Goal: Communication & Community: Answer question/provide support

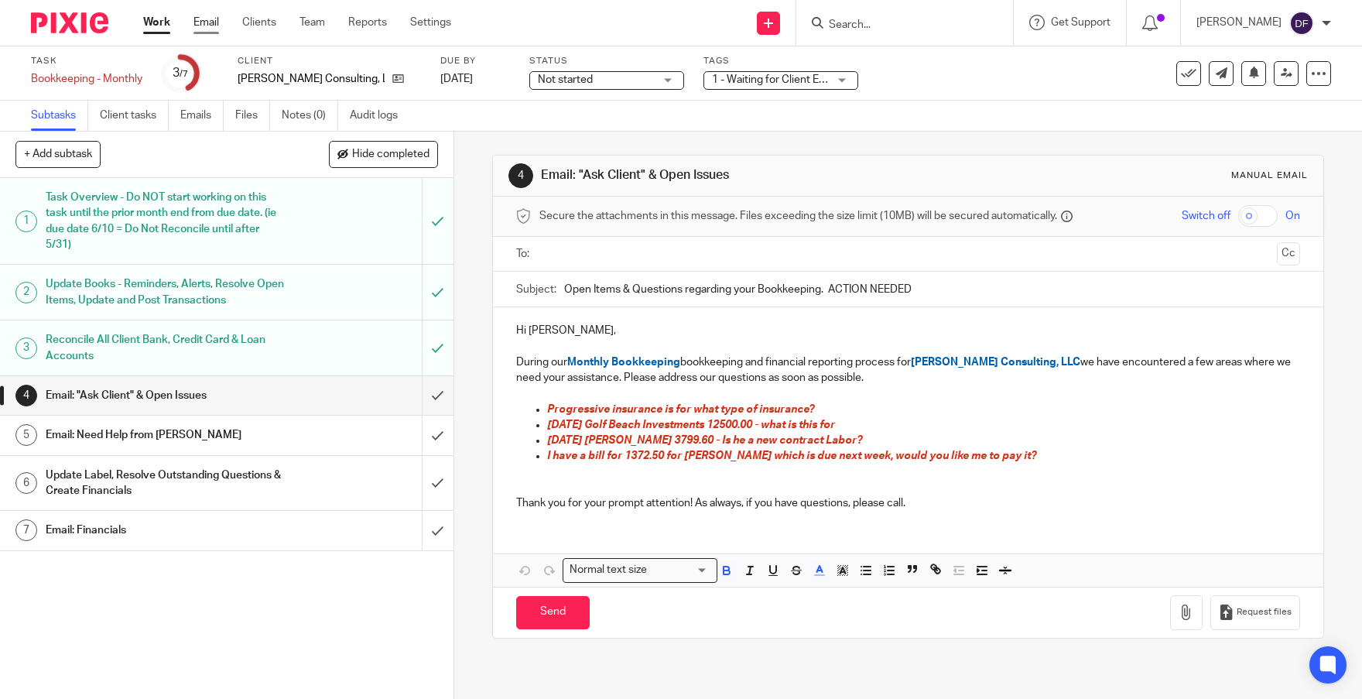
click at [211, 21] on link "Email" at bounding box center [207, 22] width 26 height 15
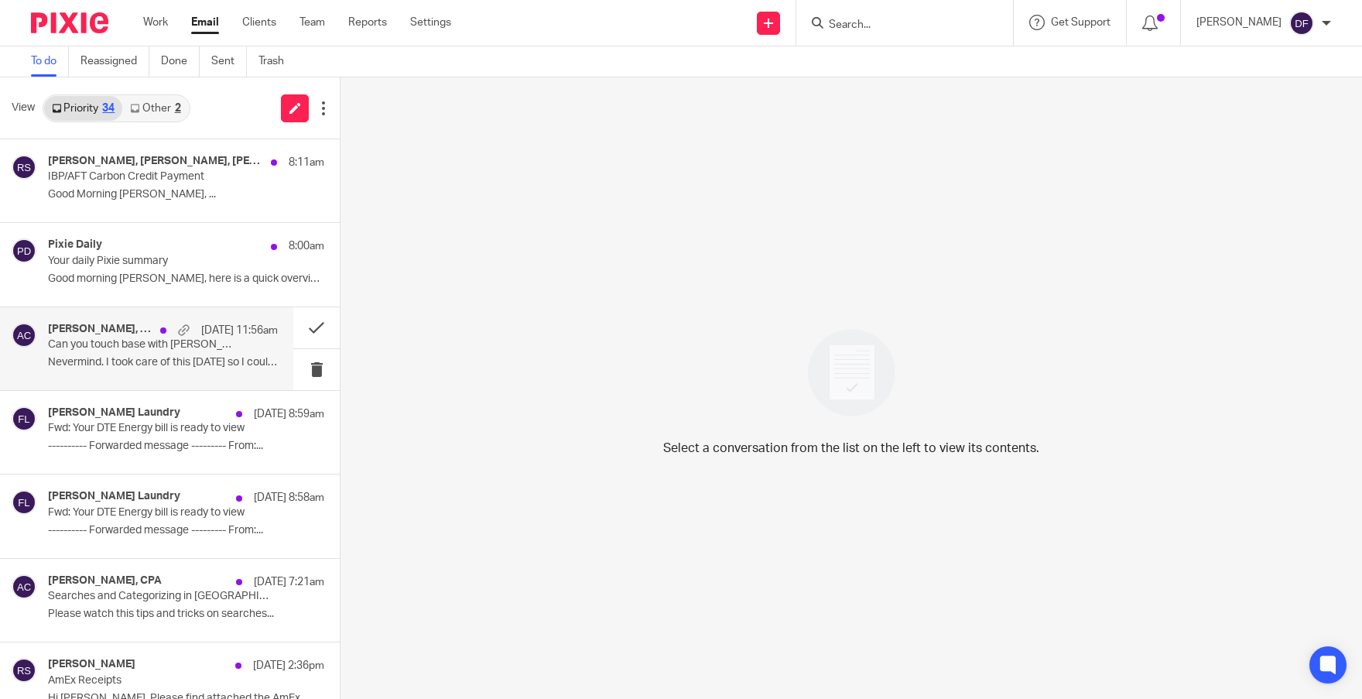
click at [147, 358] on p "Nevermind. I took care of this today so I could..." at bounding box center [163, 362] width 230 height 13
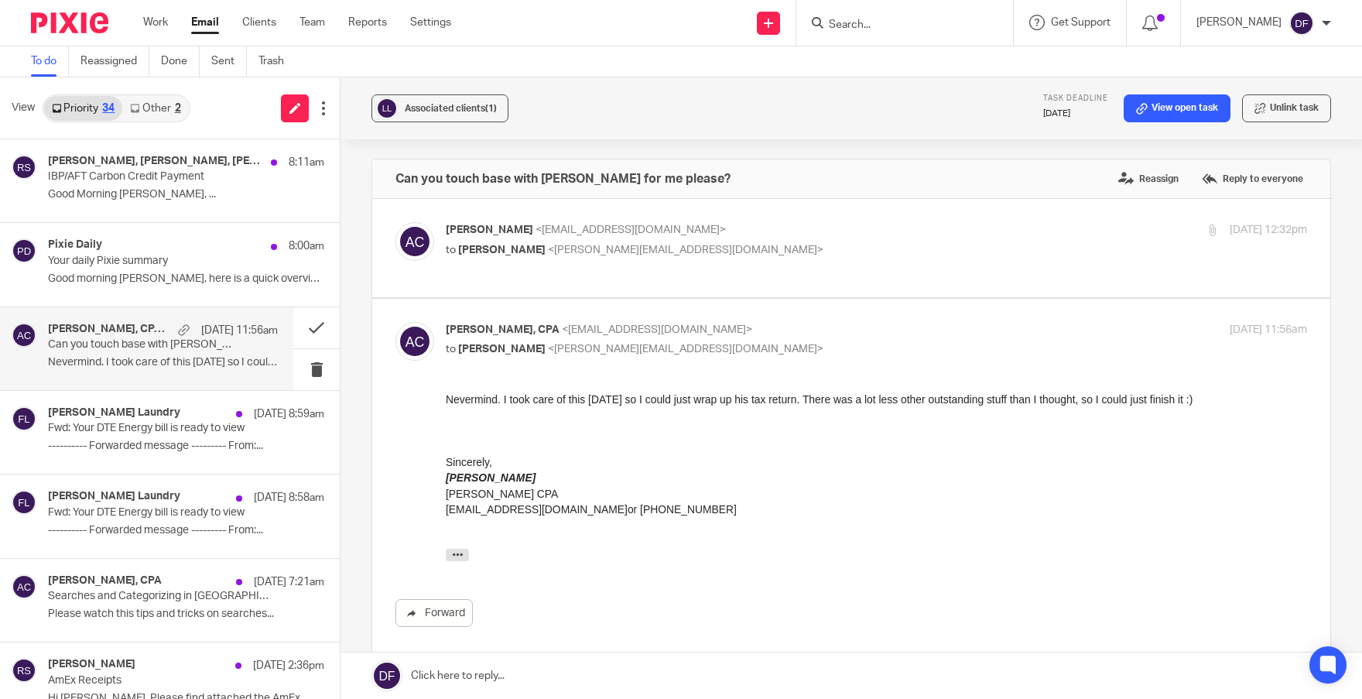
click at [520, 675] on link at bounding box center [852, 675] width 1022 height 46
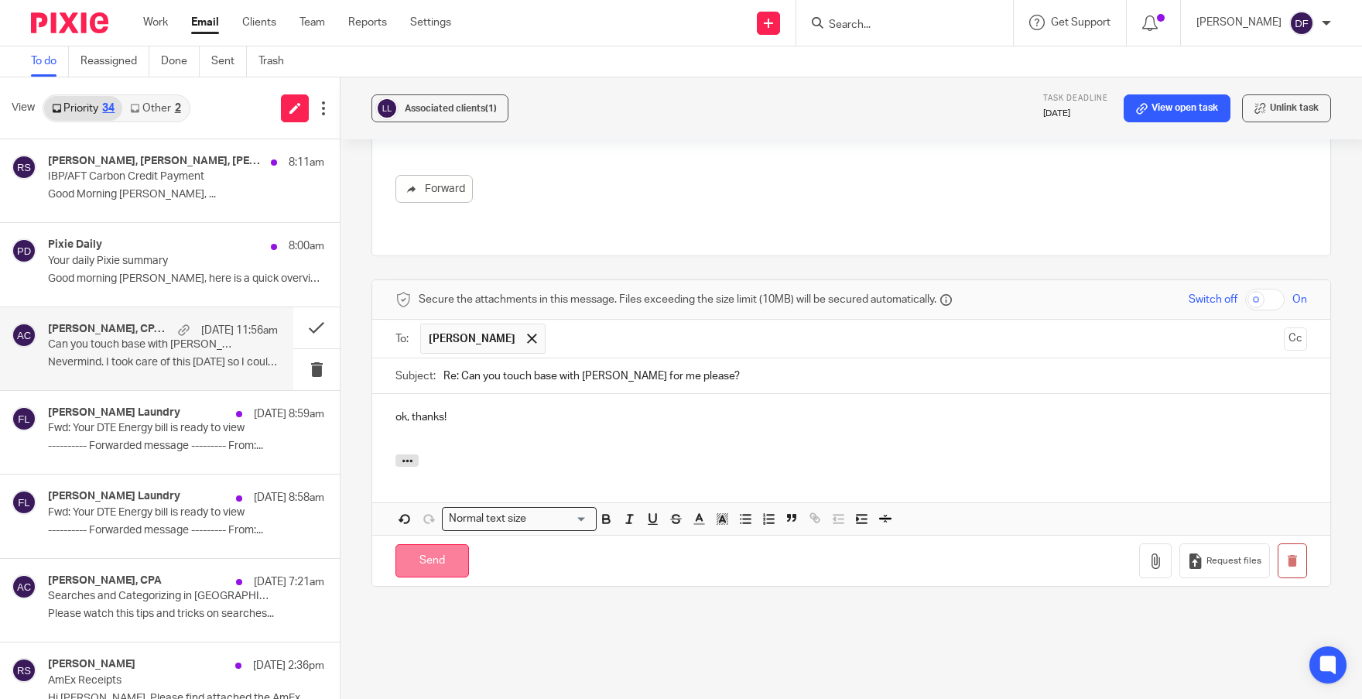
click at [441, 544] on input "Send" at bounding box center [433, 560] width 74 height 33
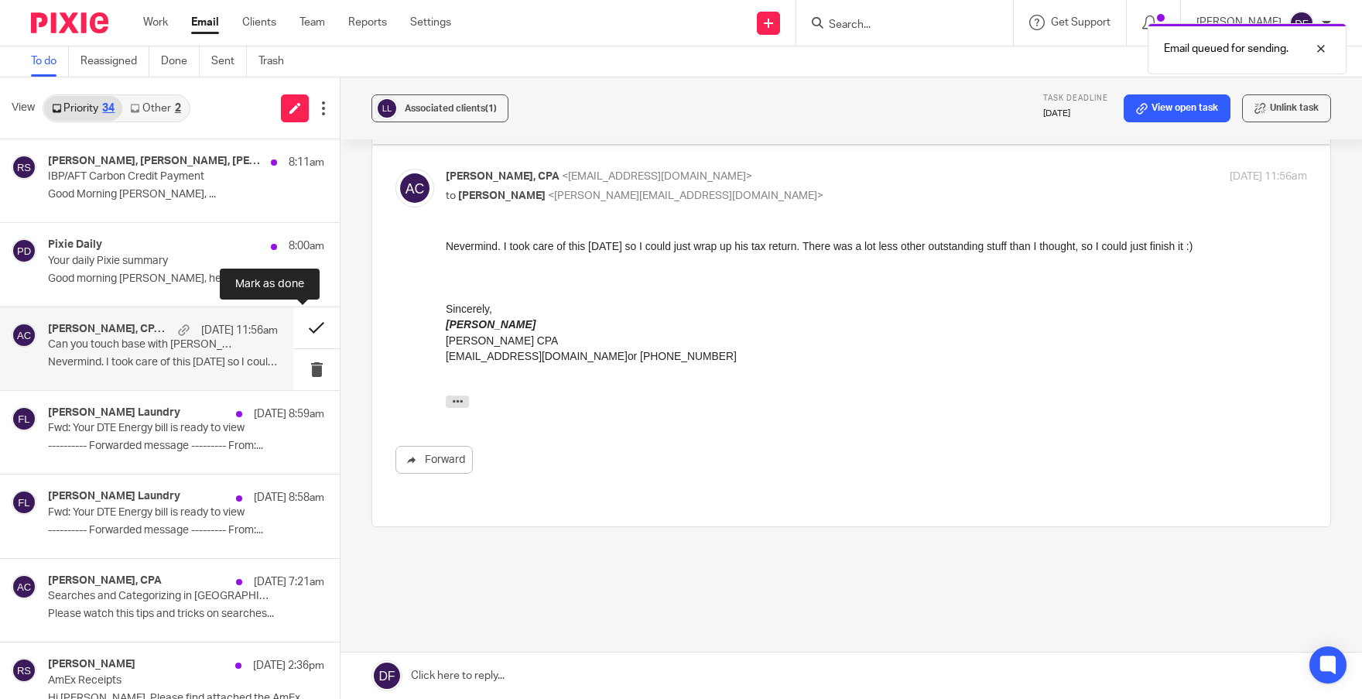
click at [298, 327] on button at bounding box center [316, 327] width 46 height 41
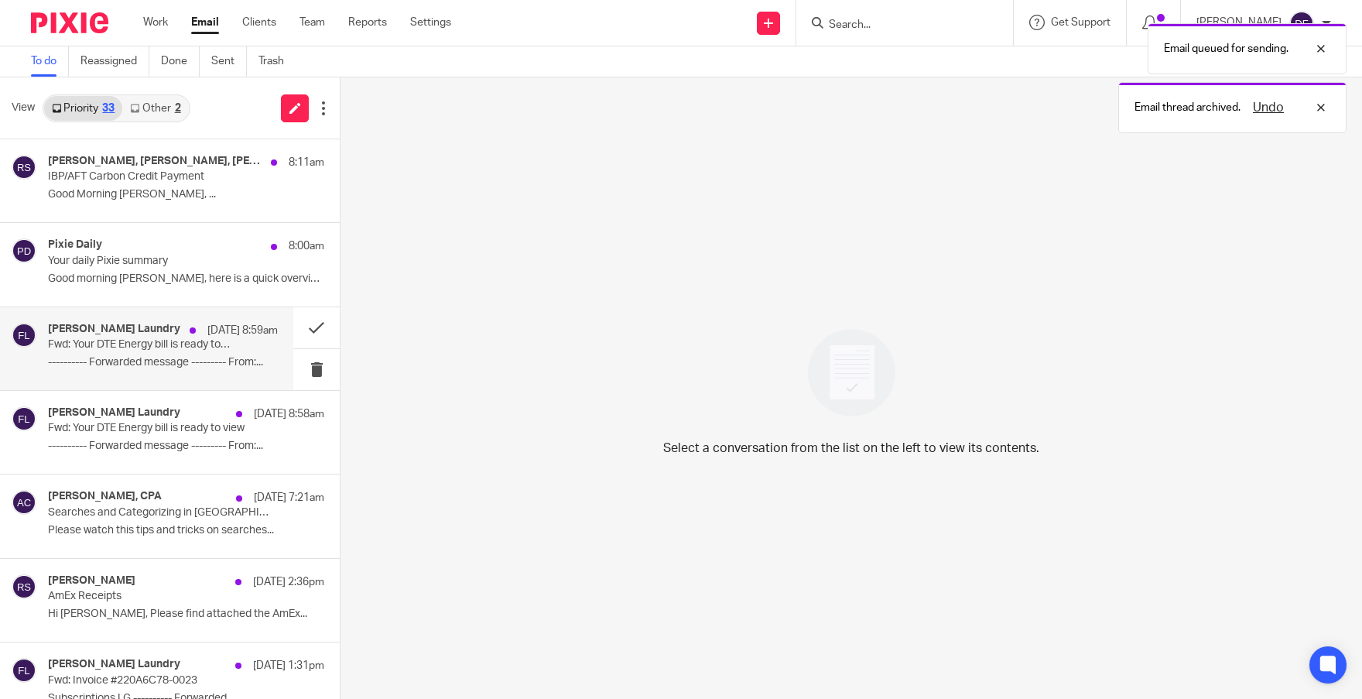
click at [115, 353] on div "Fuller Laundry Aug 24 8:59am Fwd: Your DTE Energy bill is ready to view -------…" at bounding box center [163, 349] width 230 height 52
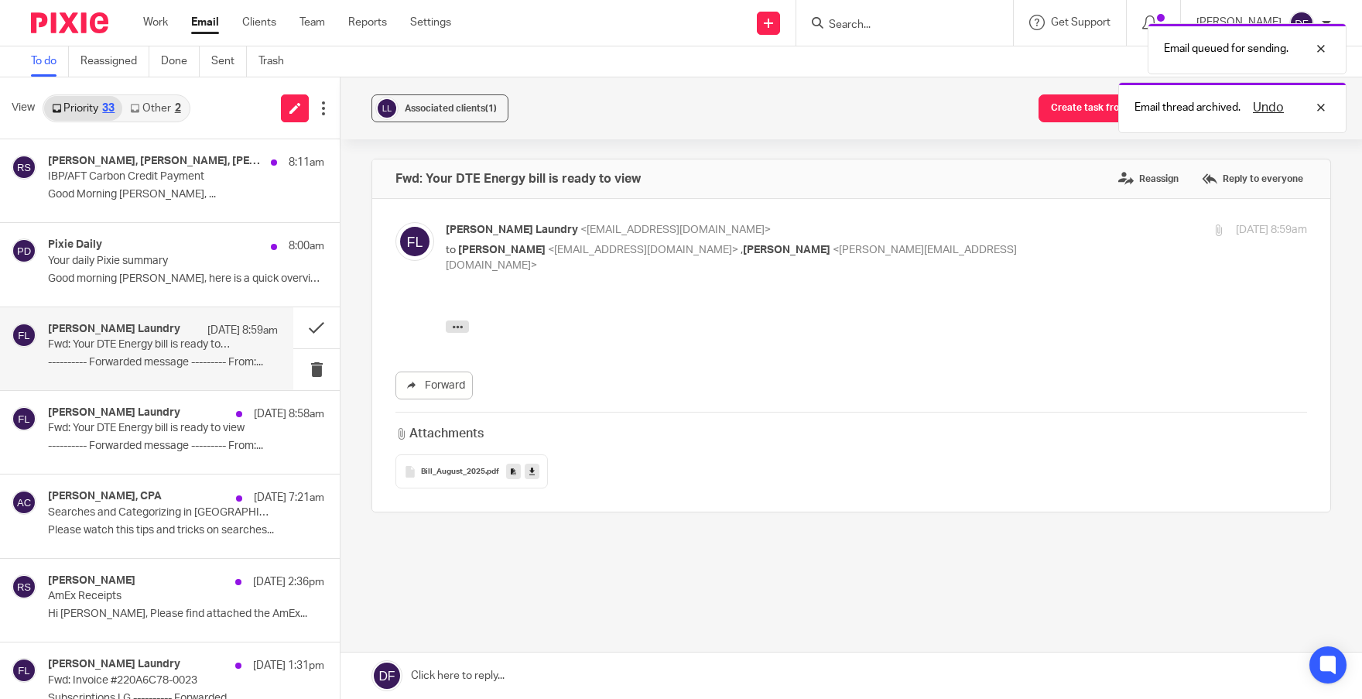
scroll to position [0, 0]
click at [304, 322] on button at bounding box center [316, 327] width 46 height 41
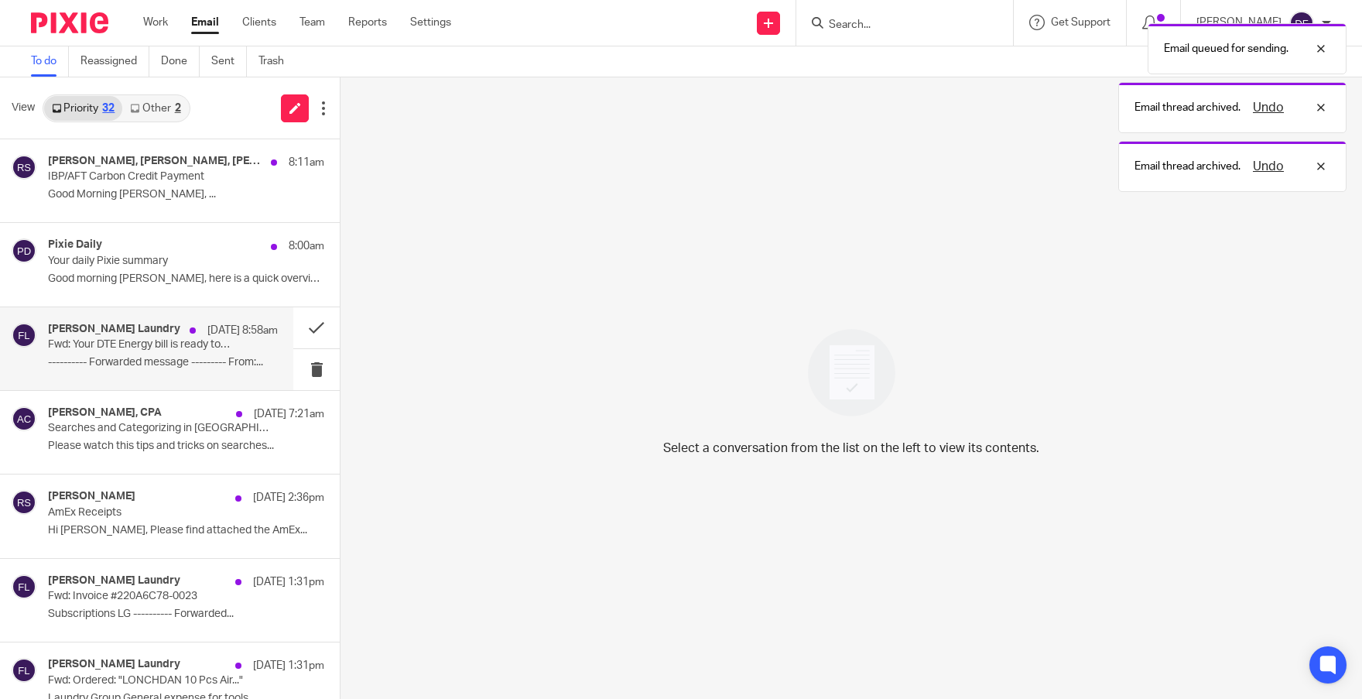
click at [131, 353] on div "Fuller Laundry Aug 24 8:58am Fwd: Your DTE Energy bill is ready to view -------…" at bounding box center [163, 349] width 230 height 52
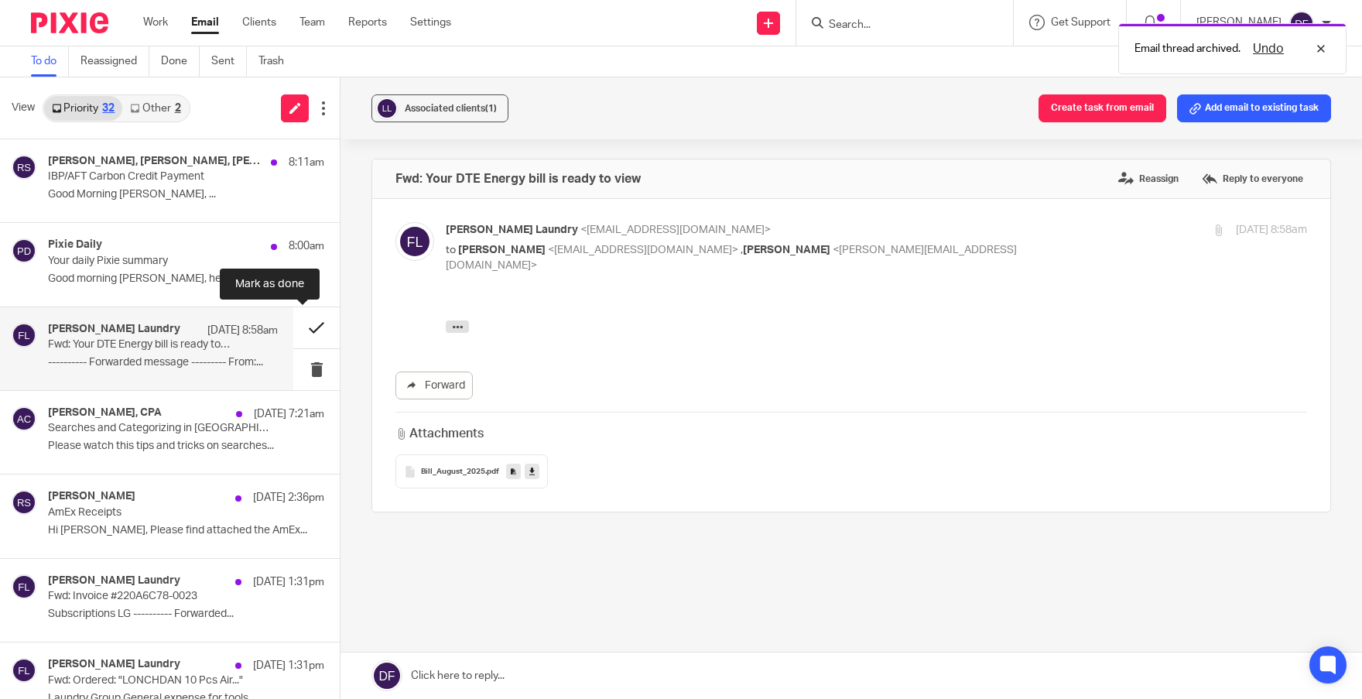
click at [303, 325] on button at bounding box center [316, 327] width 46 height 41
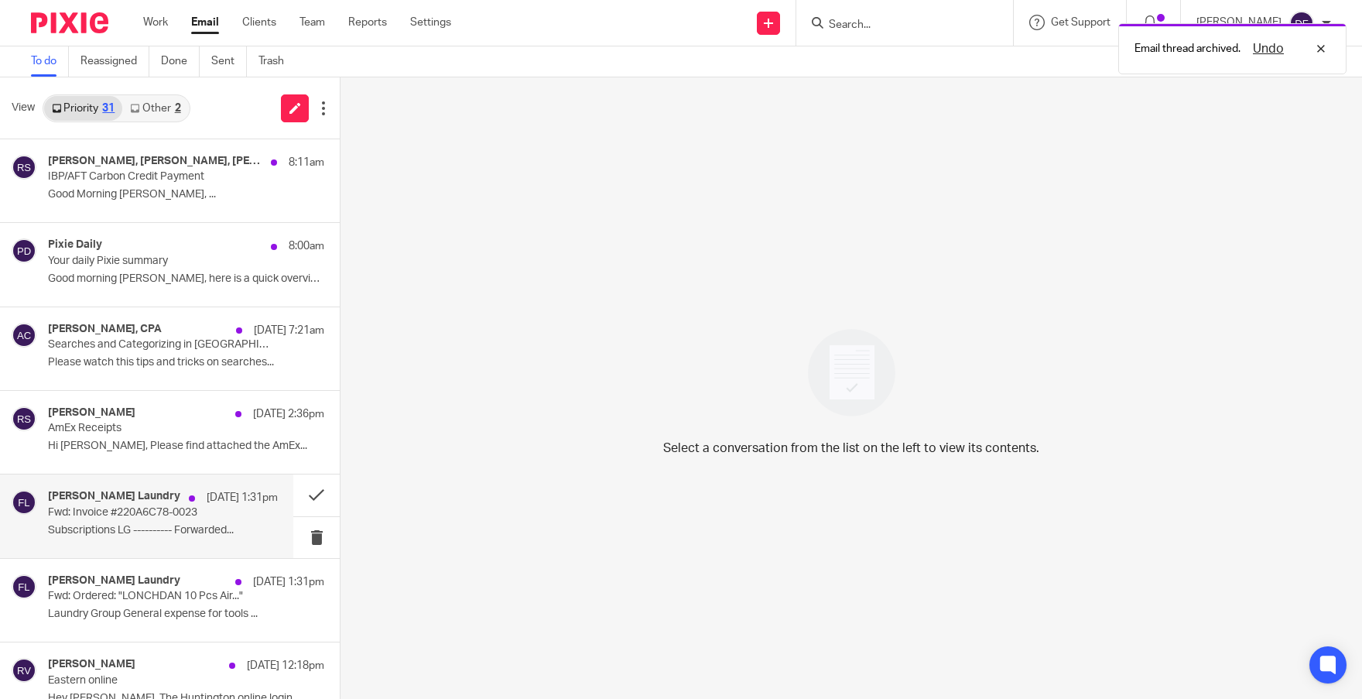
click at [199, 511] on p "Fwd: Invoice #220A6C78-0023" at bounding box center [140, 512] width 184 height 13
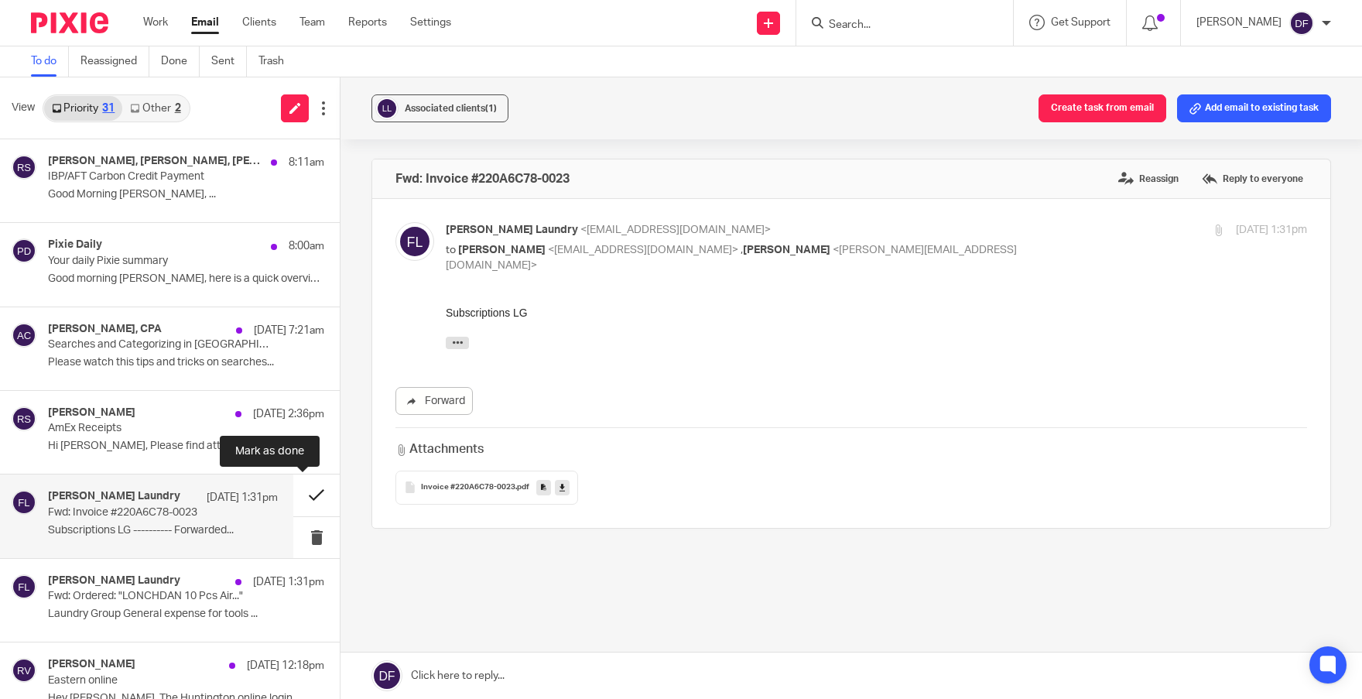
click at [311, 488] on button at bounding box center [316, 494] width 46 height 41
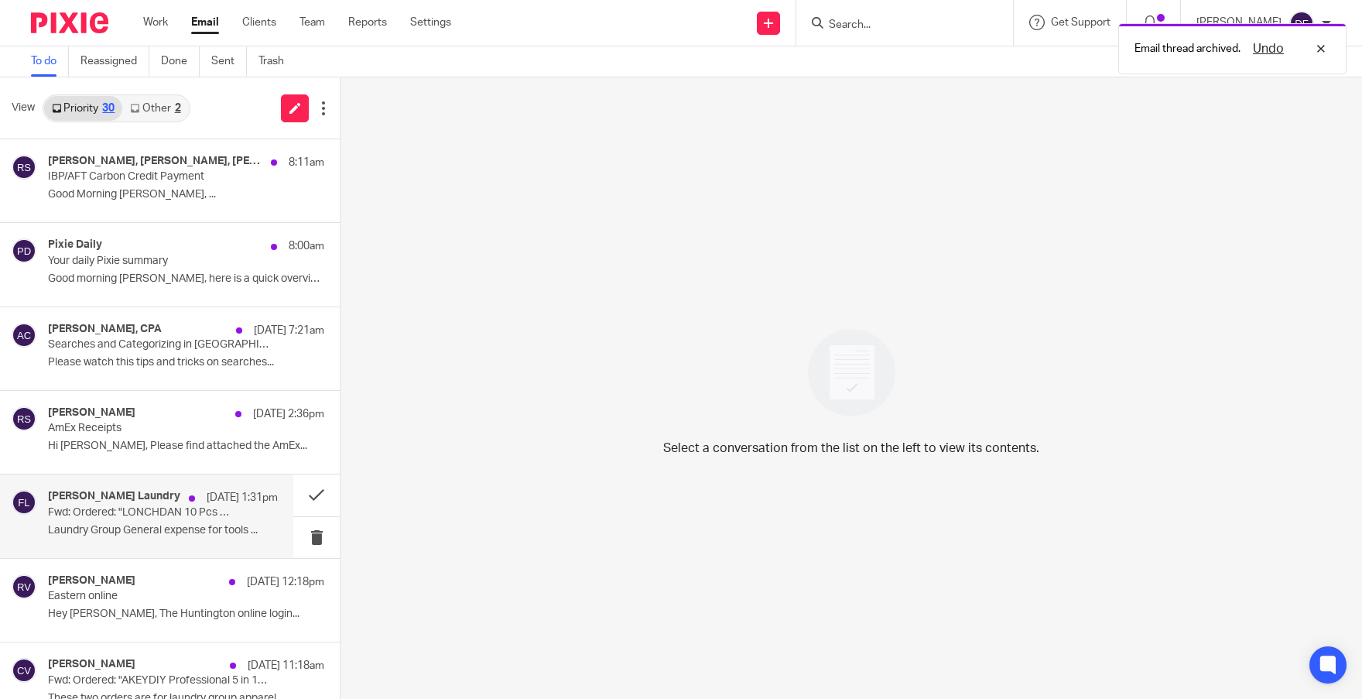
click at [123, 518] on p "Fwd: Ordered: "LONCHDAN 10 Pcs Air..."" at bounding box center [140, 512] width 184 height 13
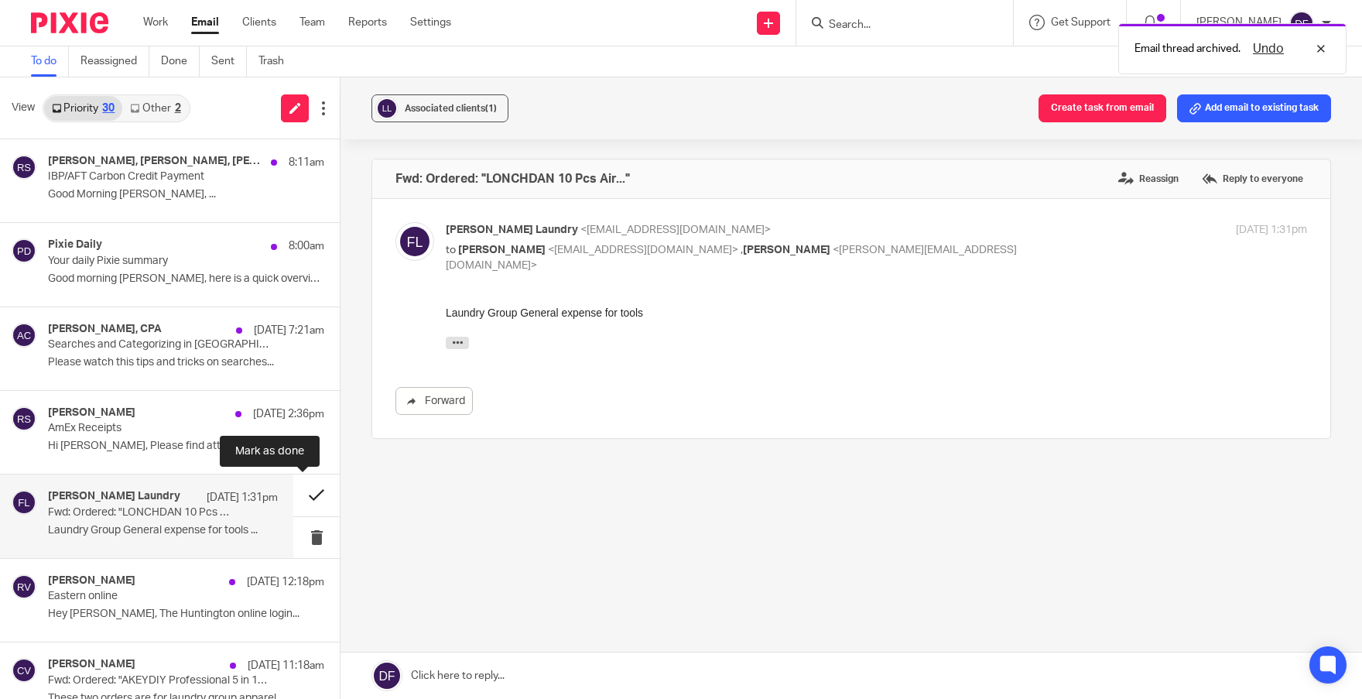
click at [293, 494] on button at bounding box center [316, 494] width 46 height 41
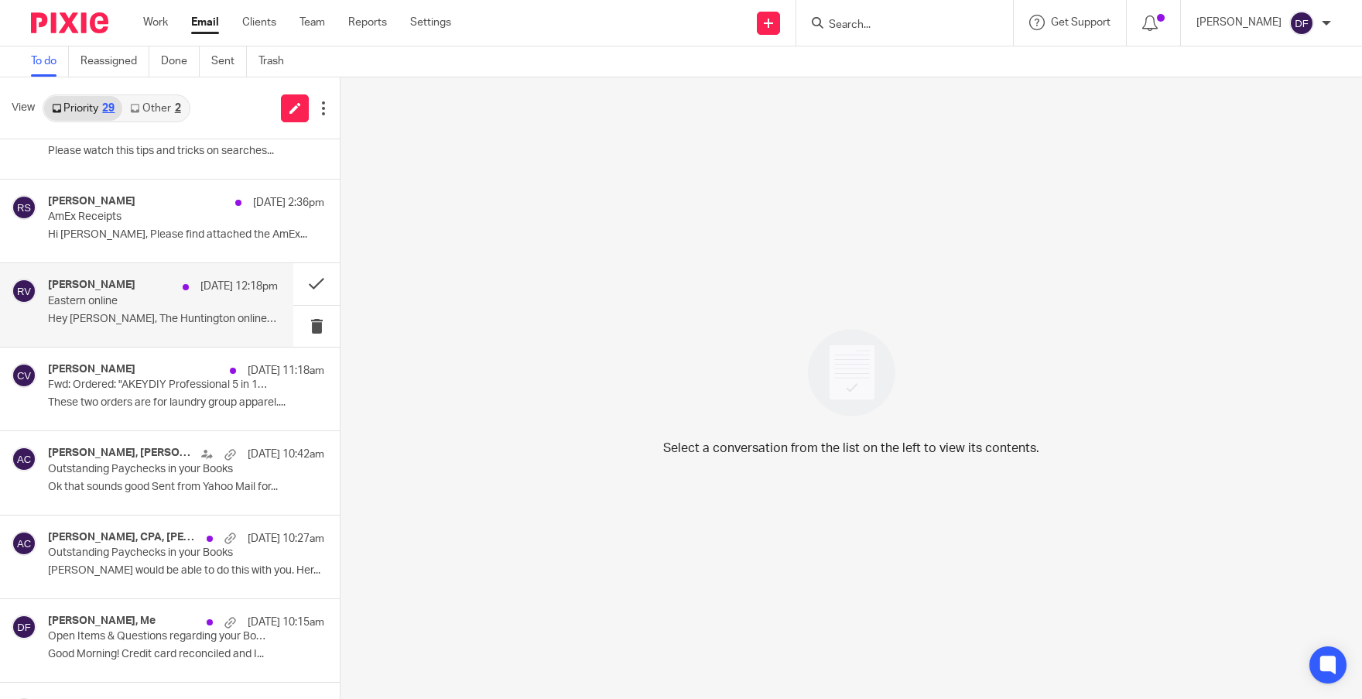
scroll to position [232, 0]
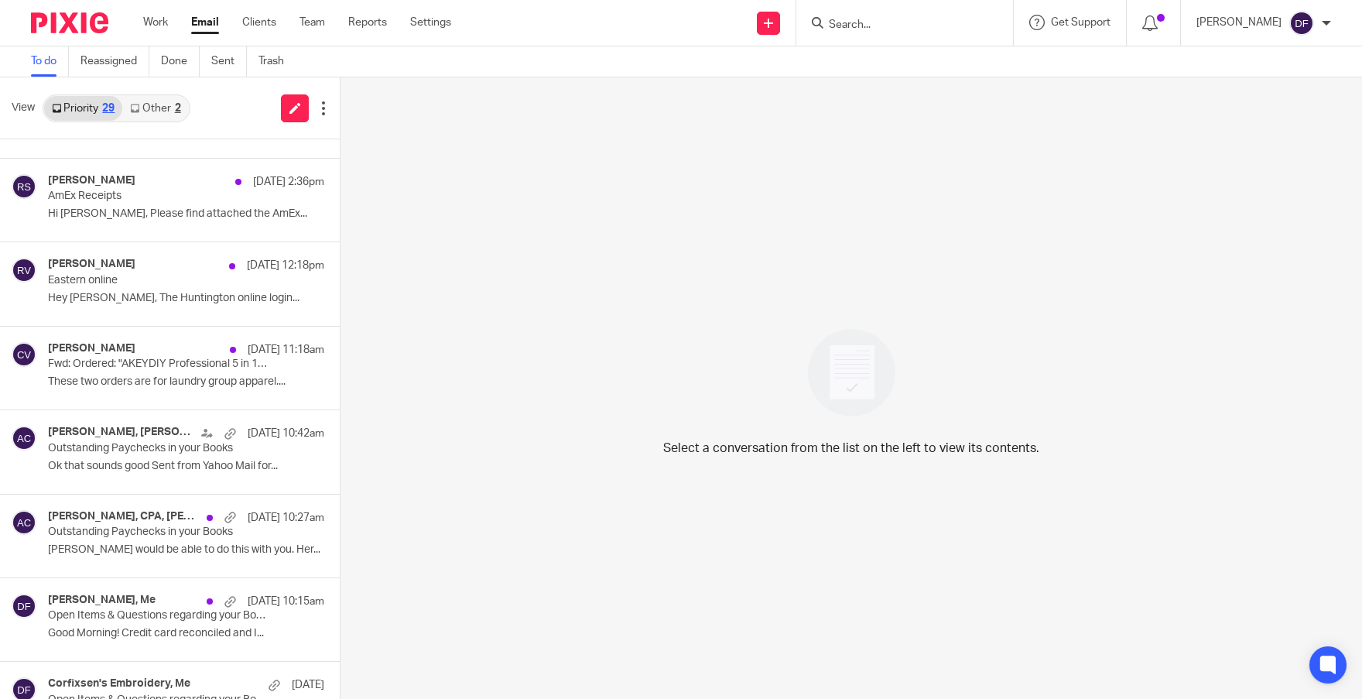
click at [167, 109] on link "Other 2" at bounding box center [155, 108] width 66 height 25
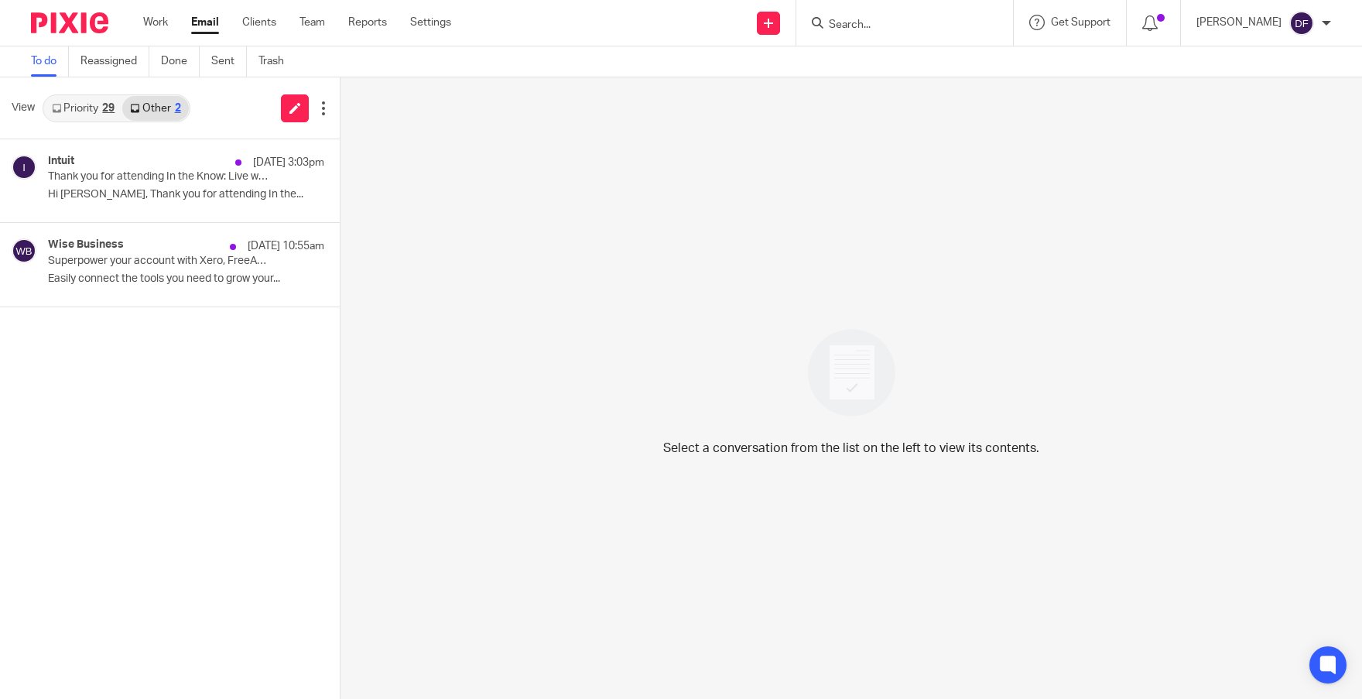
scroll to position [0, 0]
click at [140, 183] on p "Thank you for attending In the Know: Live webinar" at bounding box center [140, 176] width 184 height 13
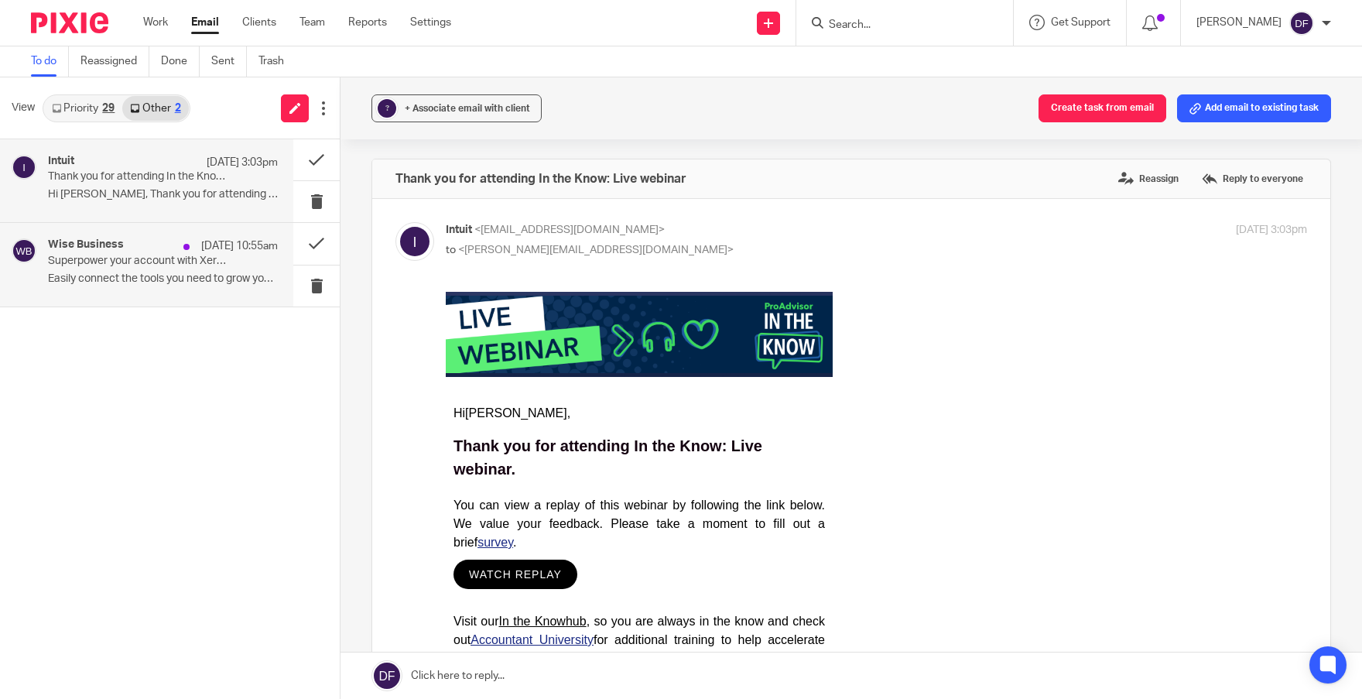
click at [156, 264] on p "Superpower your account with Xero, FreeAgent and more" at bounding box center [140, 261] width 184 height 13
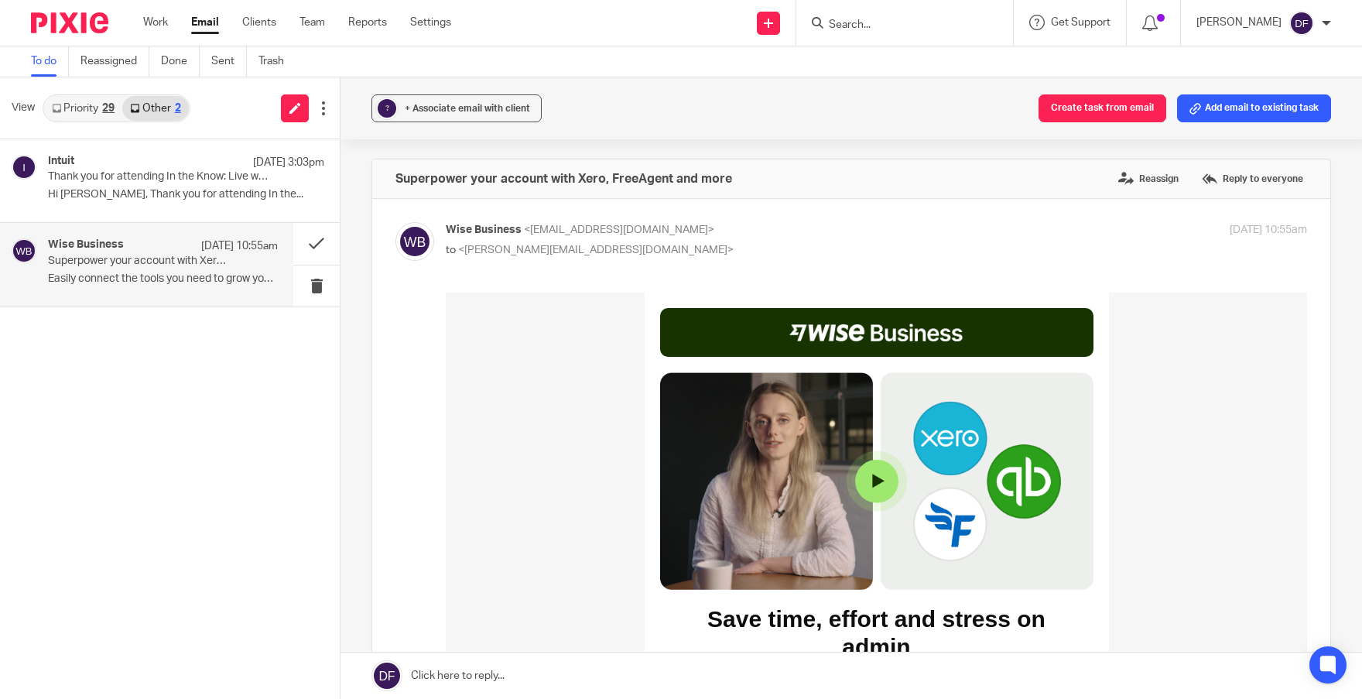
click at [87, 108] on link "Priority 29" at bounding box center [83, 108] width 78 height 25
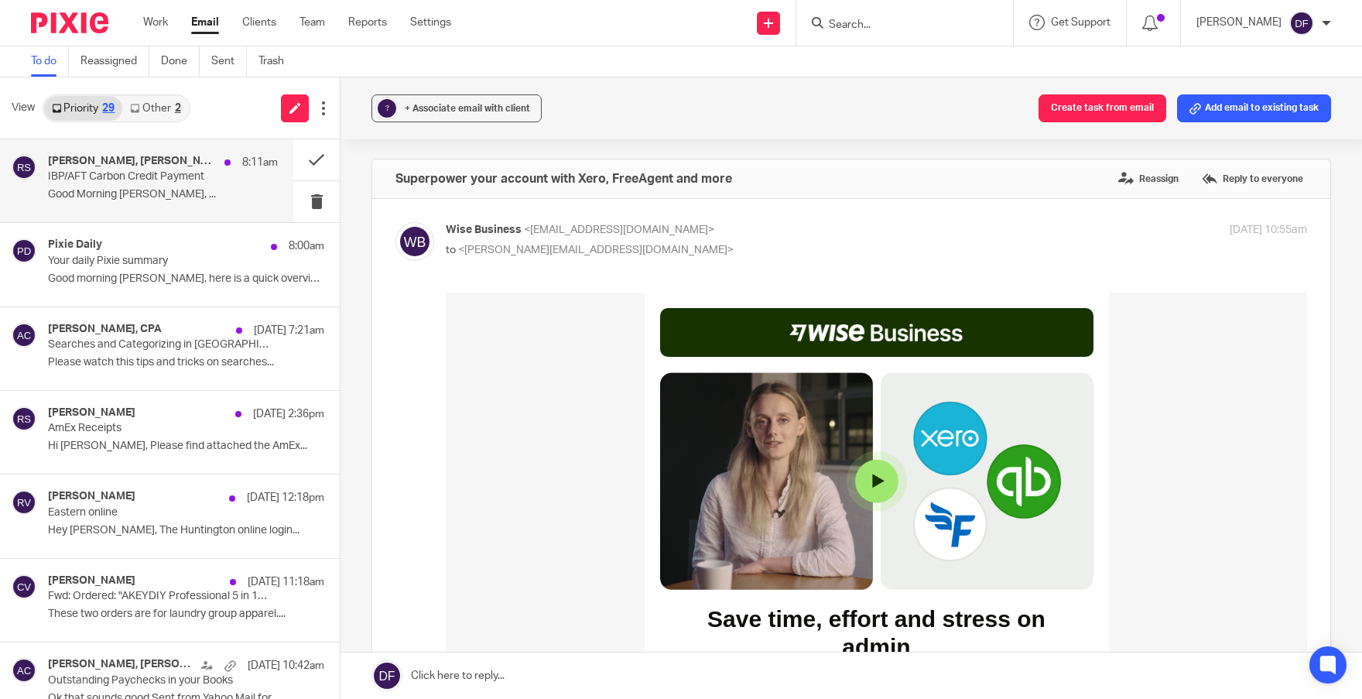
click at [101, 184] on div "Clemons, Jessica, Moore, Erika, Weiser, Adam, Rachel Stern, Matt Henderson, Me …" at bounding box center [163, 181] width 230 height 52
click at [117, 171] on p "IBP/AFT Carbon Credit Payment" at bounding box center [140, 176] width 184 height 13
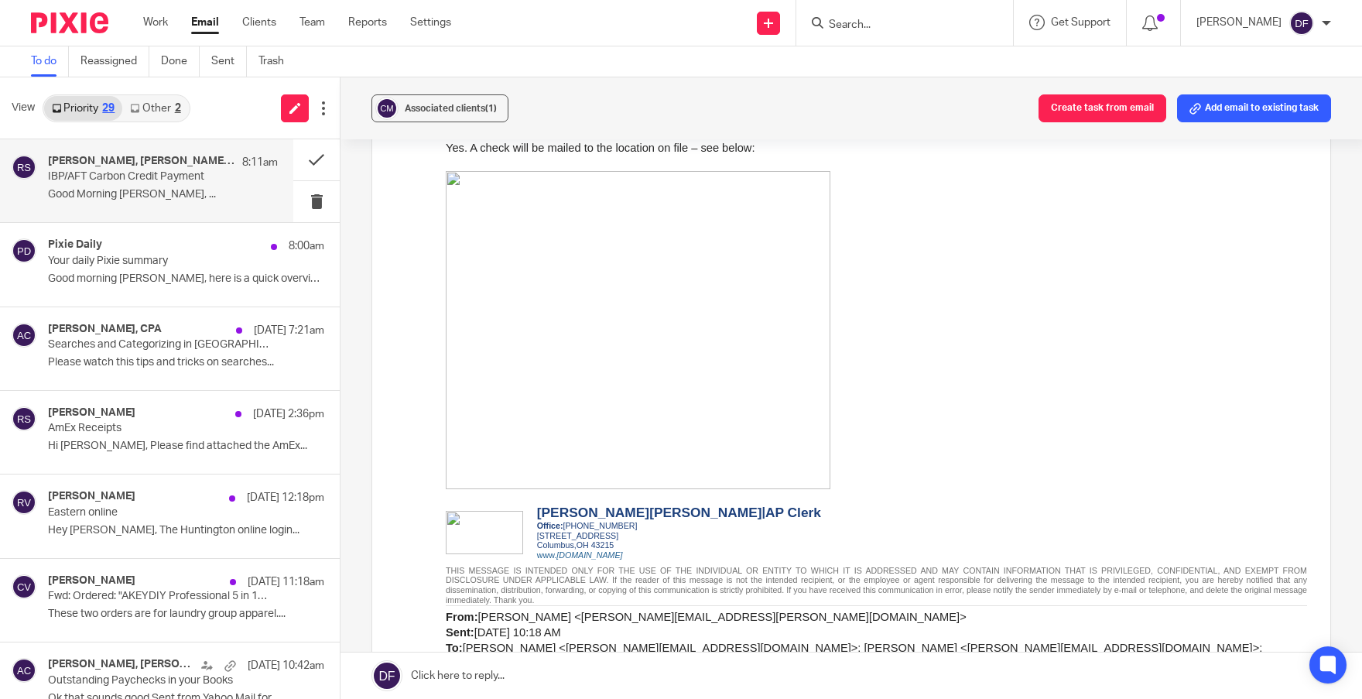
scroll to position [3201, 0]
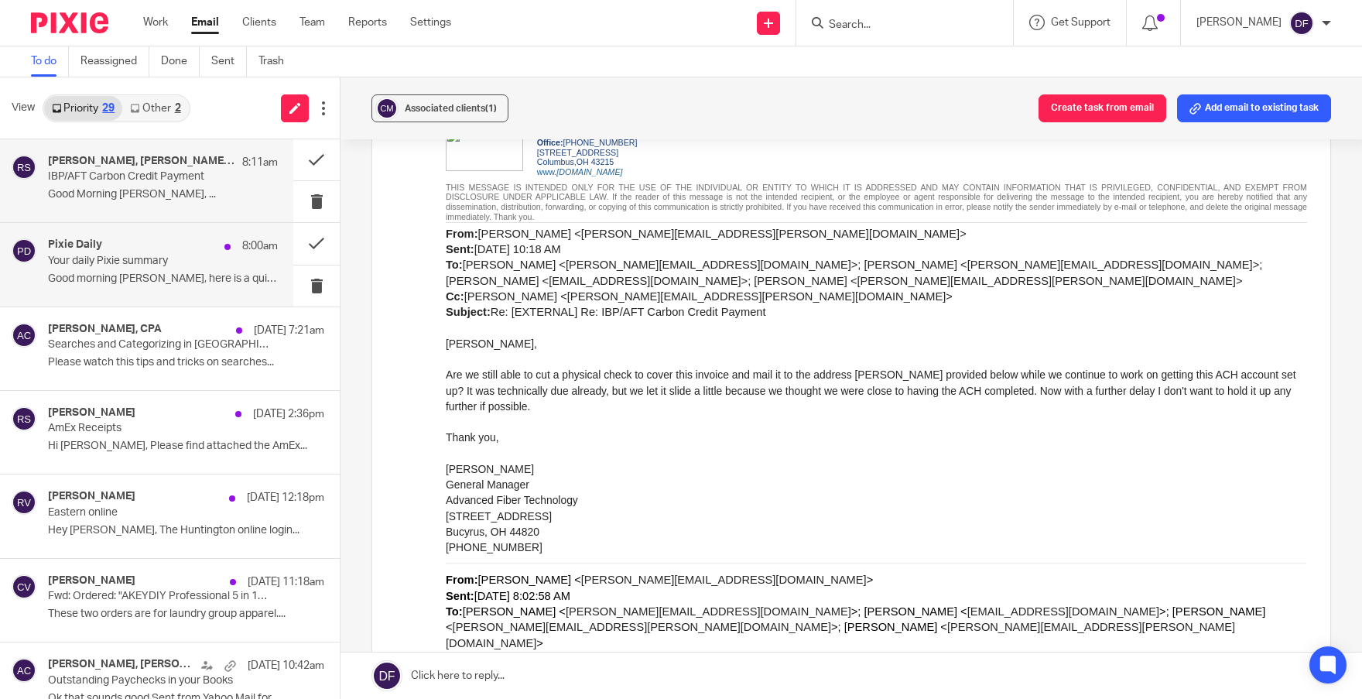
click at [129, 246] on div "Pixie Daily 8:00am" at bounding box center [163, 245] width 230 height 15
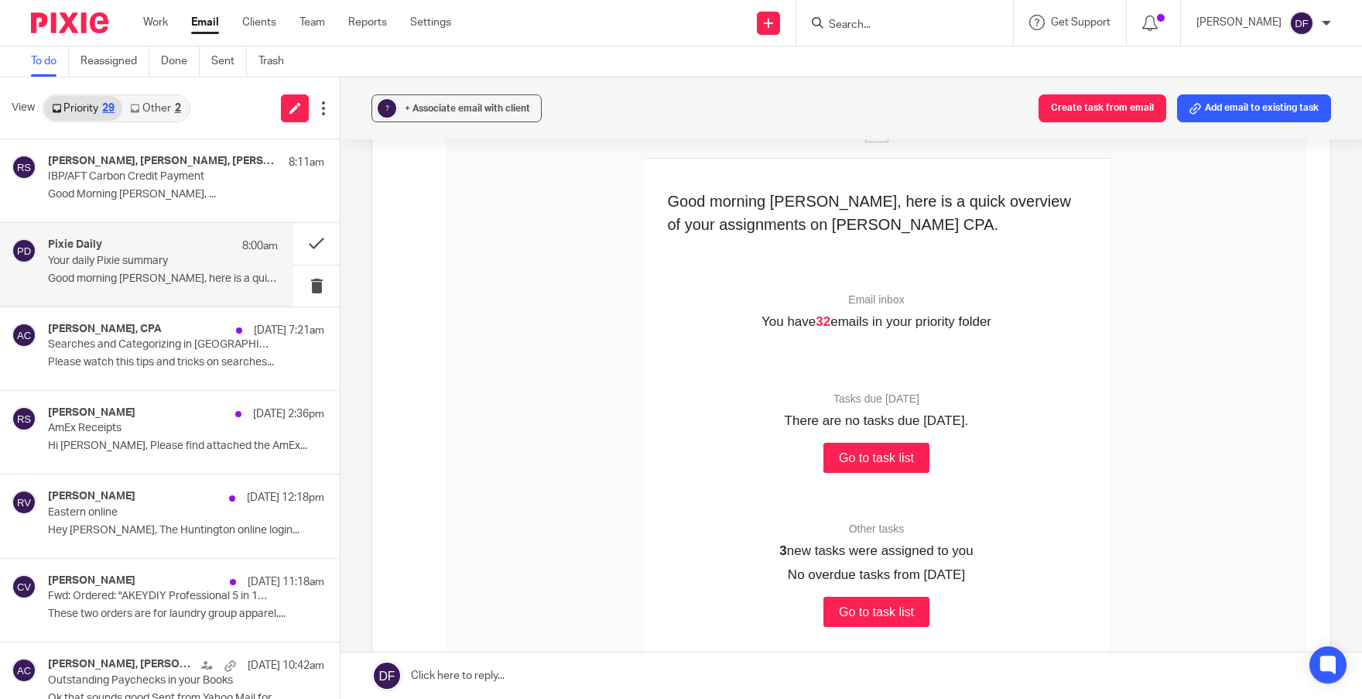
scroll to position [310, 0]
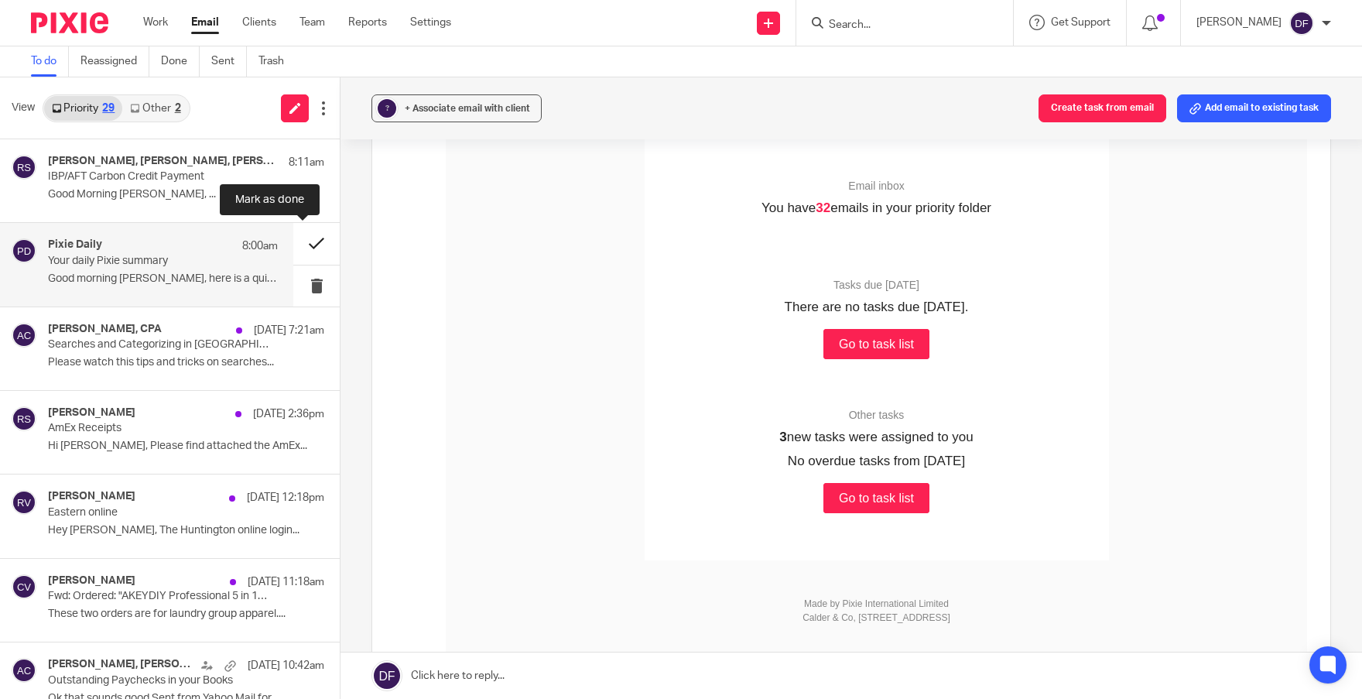
click at [314, 236] on button at bounding box center [316, 243] width 46 height 41
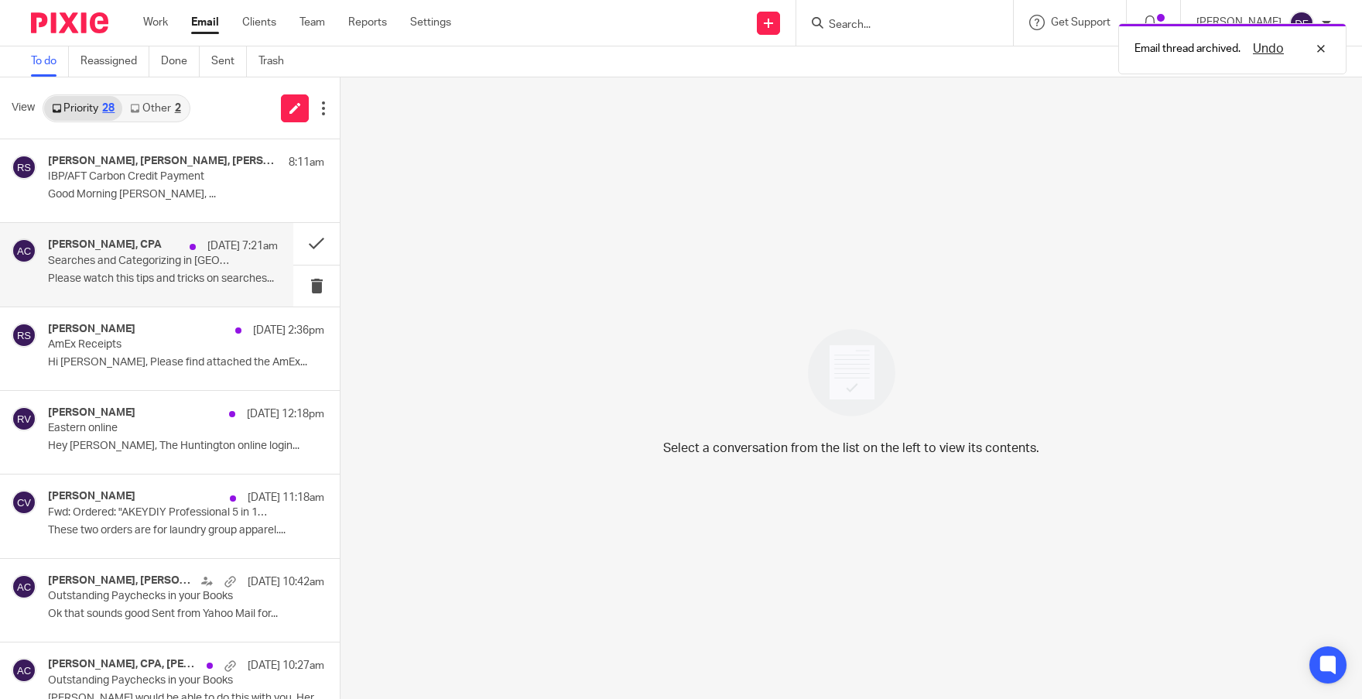
click at [149, 270] on div "Amy L Corfixsen, CPA Aug 24 7:21am Searches and Categorizing in QBO Please watc…" at bounding box center [163, 264] width 230 height 52
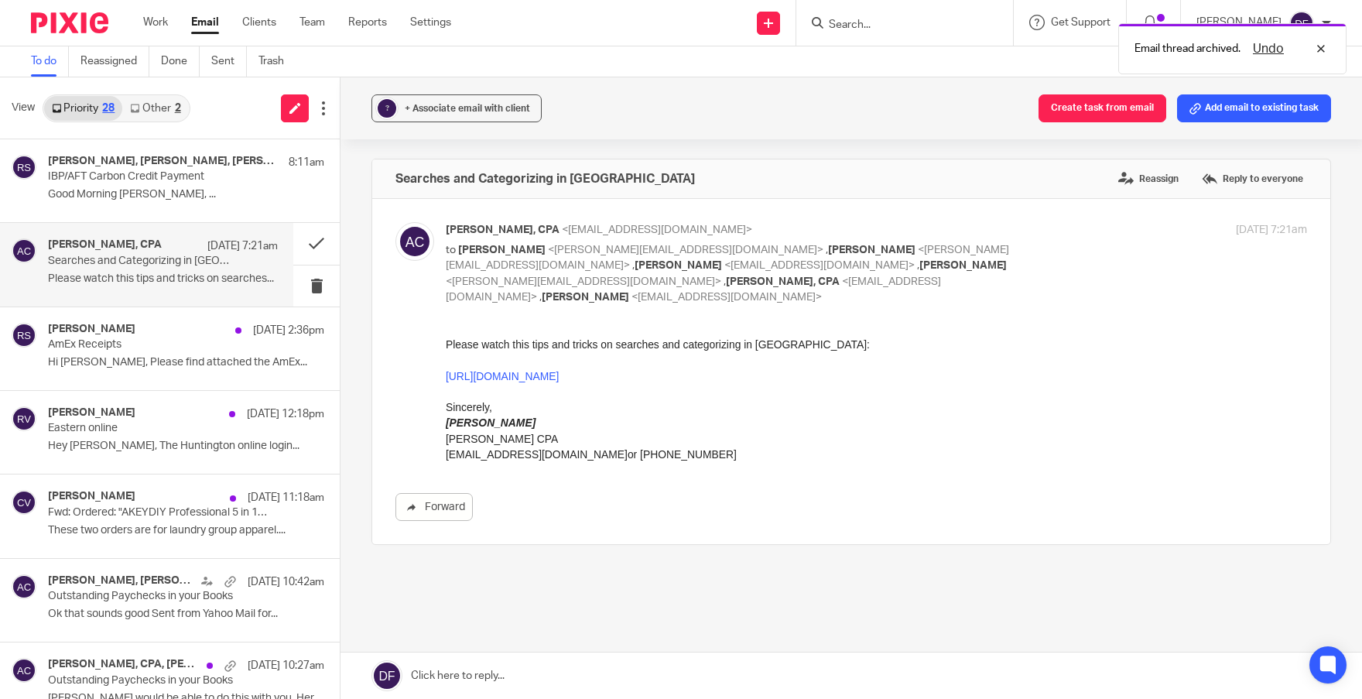
scroll to position [0, 0]
click at [559, 371] on link "https://www.loom.com/share/4225d6795e1e4d04a0774333f258314c?sid=afd24174-eeb3-4…" at bounding box center [502, 375] width 113 height 12
click at [483, 111] on span "+ Associate email with client" at bounding box center [467, 108] width 125 height 9
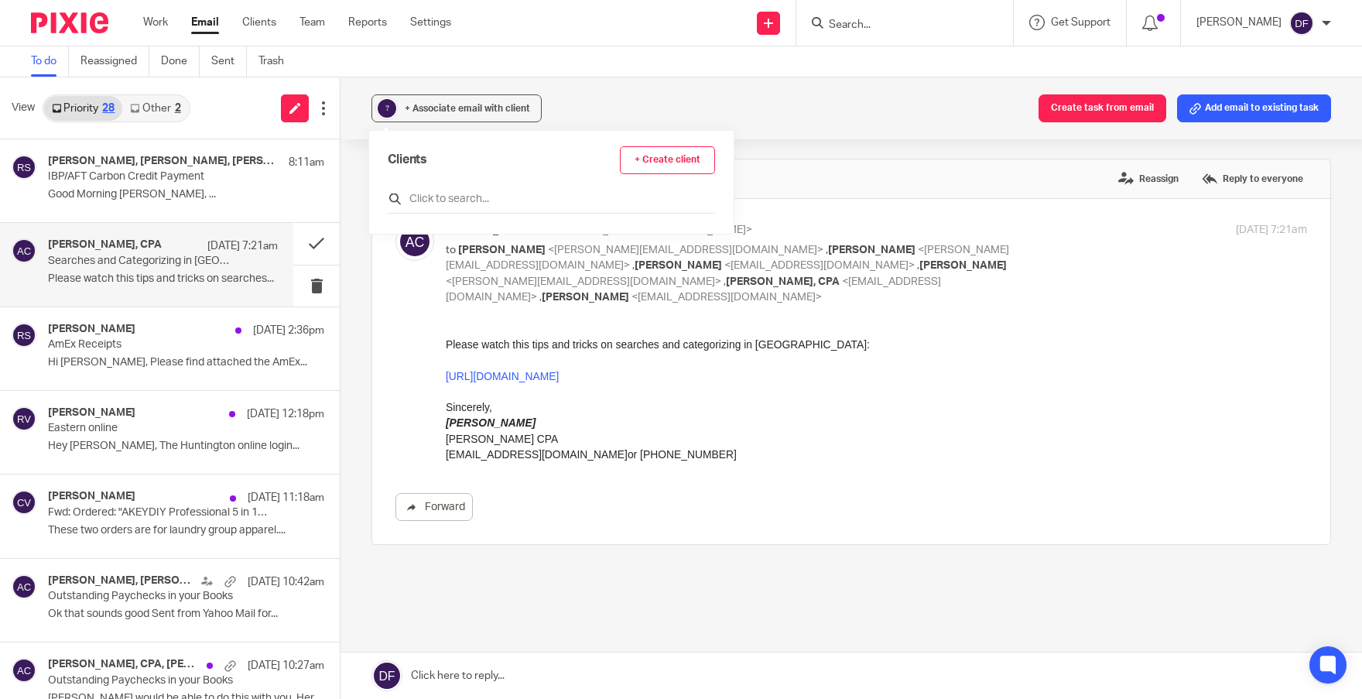
click at [460, 201] on input "text" at bounding box center [551, 198] width 327 height 15
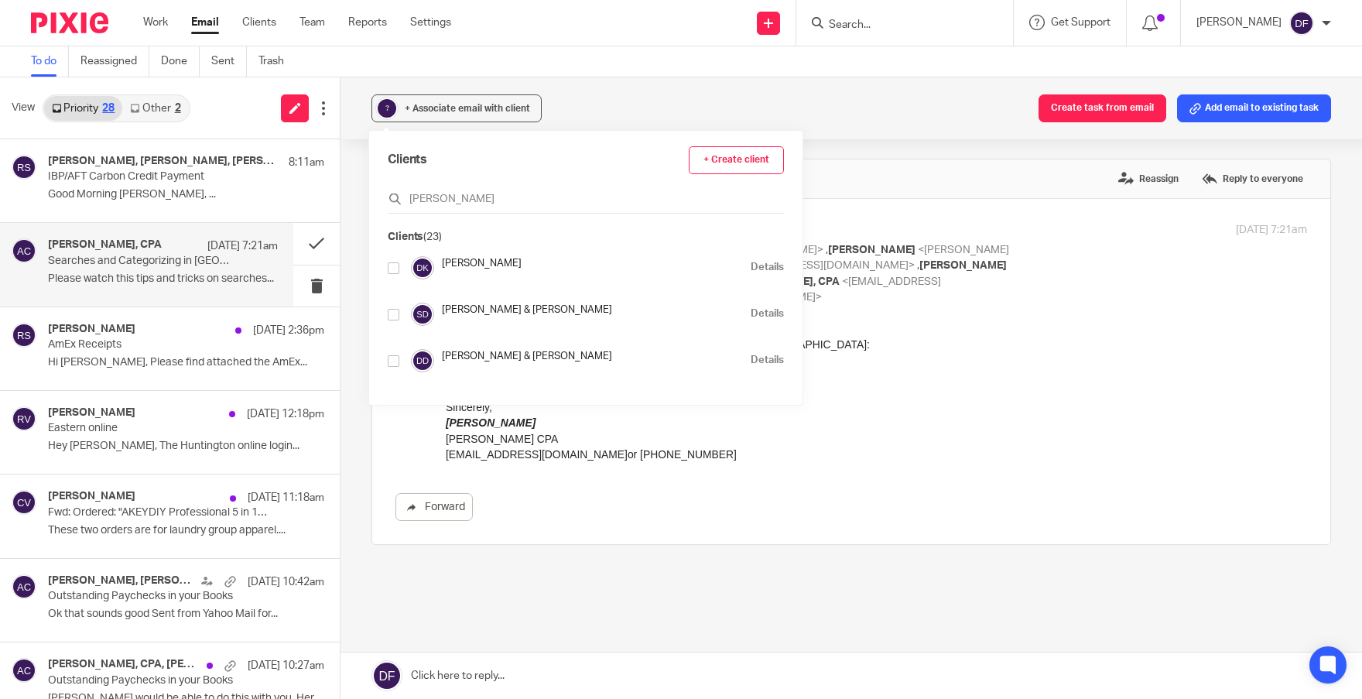
type input "donn"
click at [395, 365] on input "checkbox" at bounding box center [394, 361] width 12 height 12
checkbox input "true"
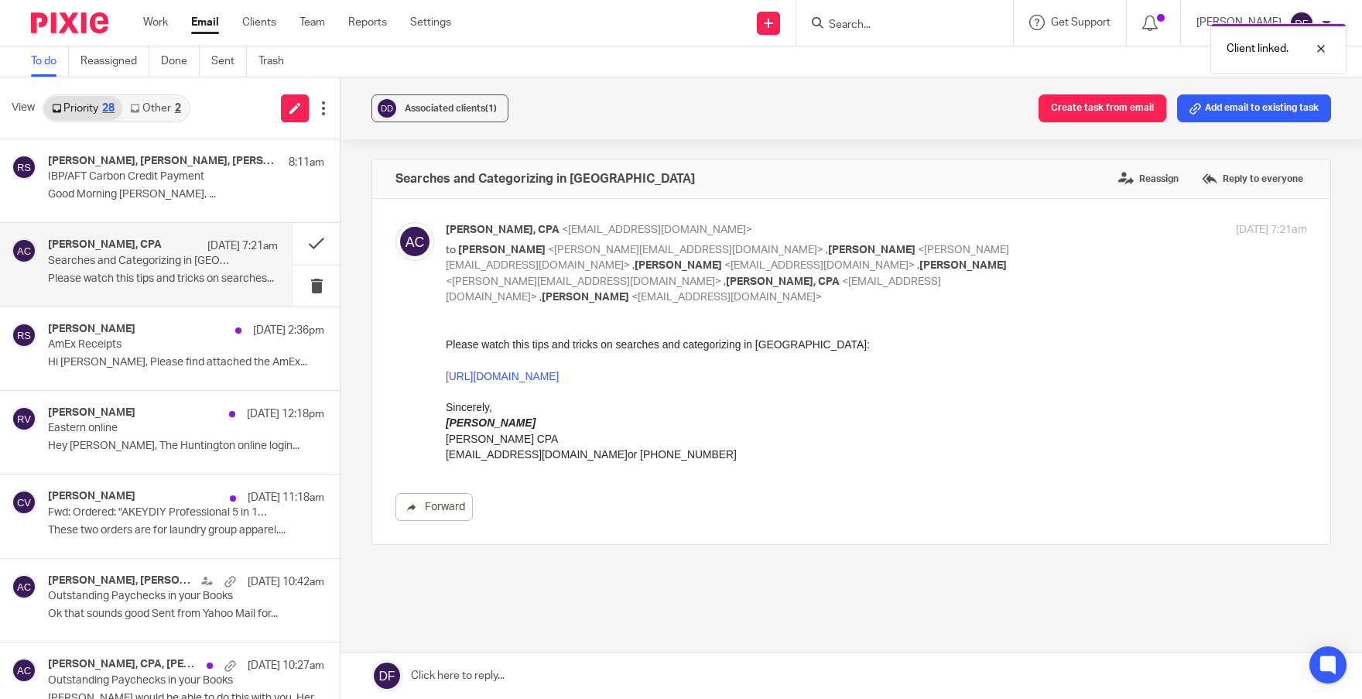
click at [758, 113] on div "Associated clients (1) Create task from email Add email to existing task" at bounding box center [852, 108] width 1022 height 62
click at [300, 242] on button at bounding box center [316, 243] width 46 height 41
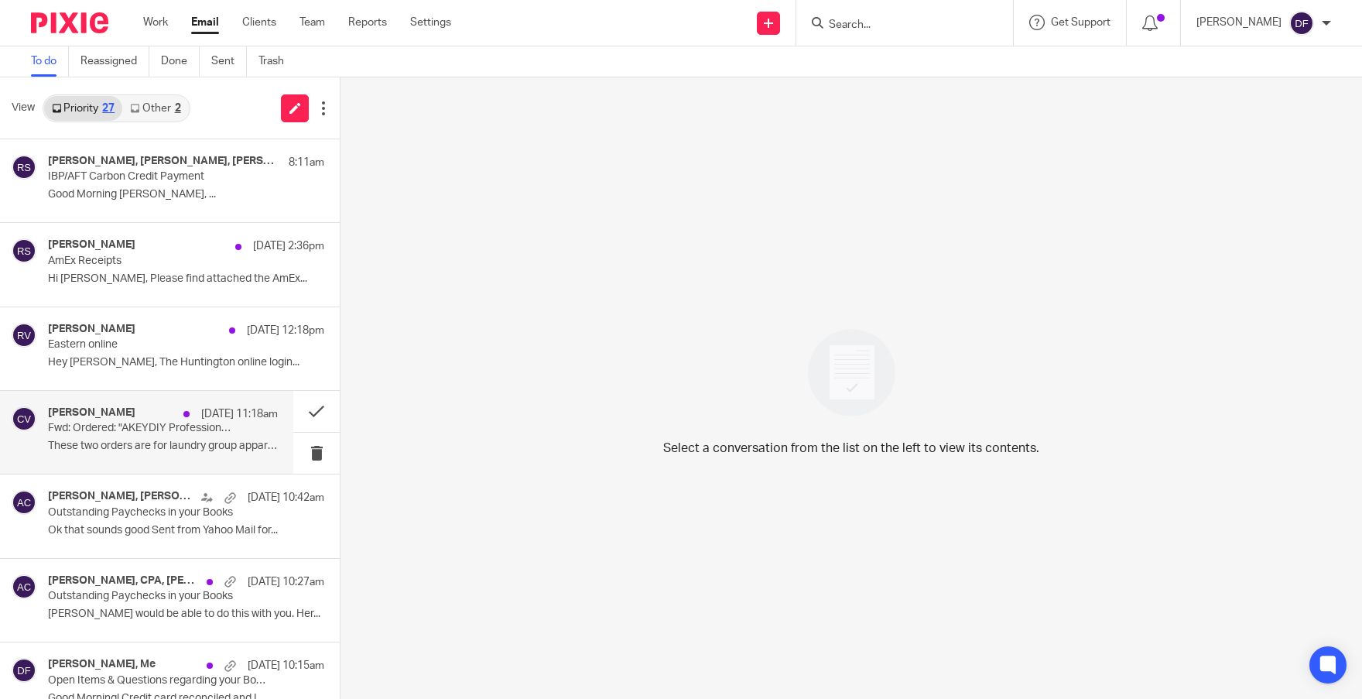
click at [140, 454] on div "Carly Visser Aug 22 11:18am Fwd: Ordered: "AKEYDIY Professional 5 in 1..." and …" at bounding box center [163, 432] width 230 height 52
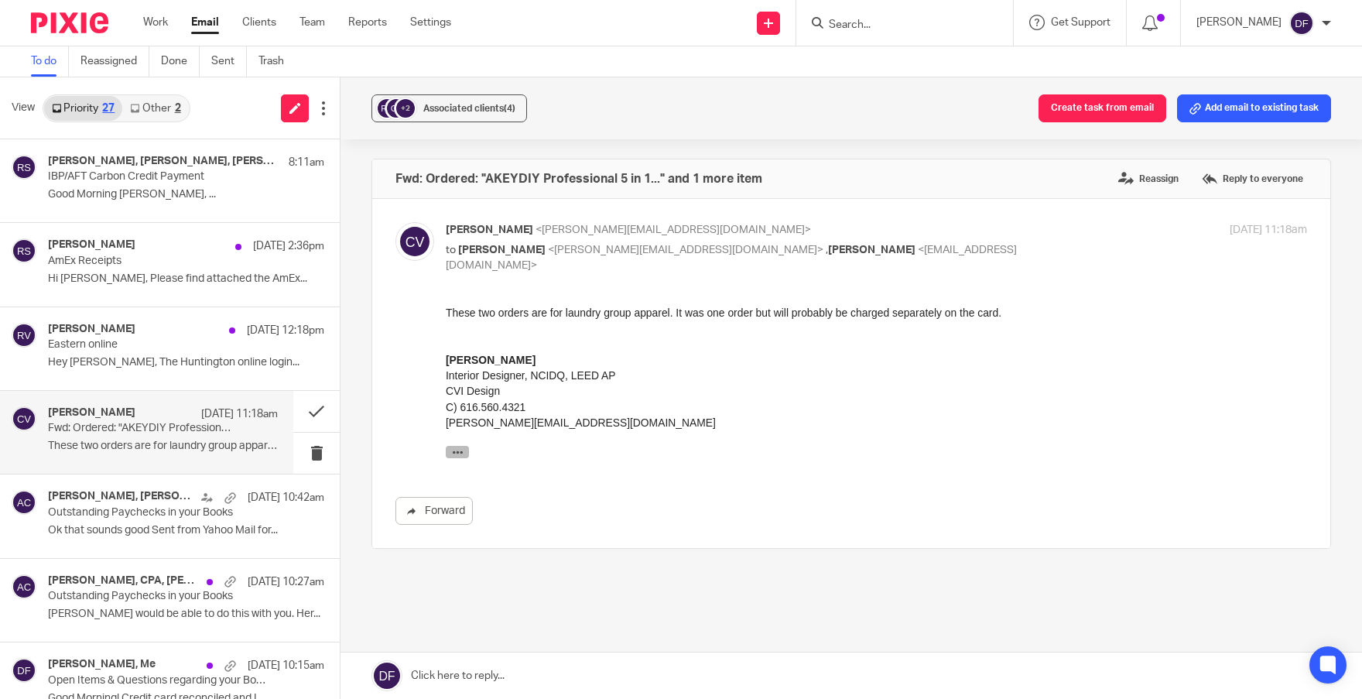
click at [464, 455] on button "button" at bounding box center [457, 451] width 23 height 12
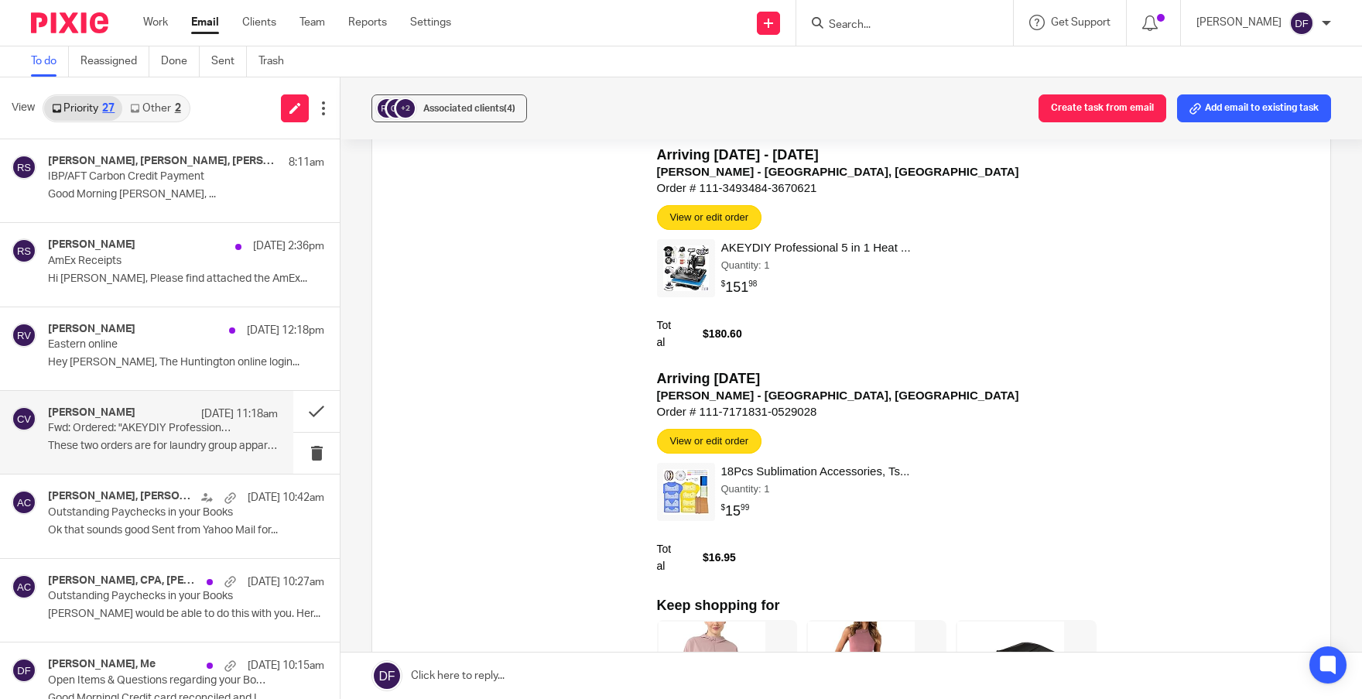
scroll to position [619, 0]
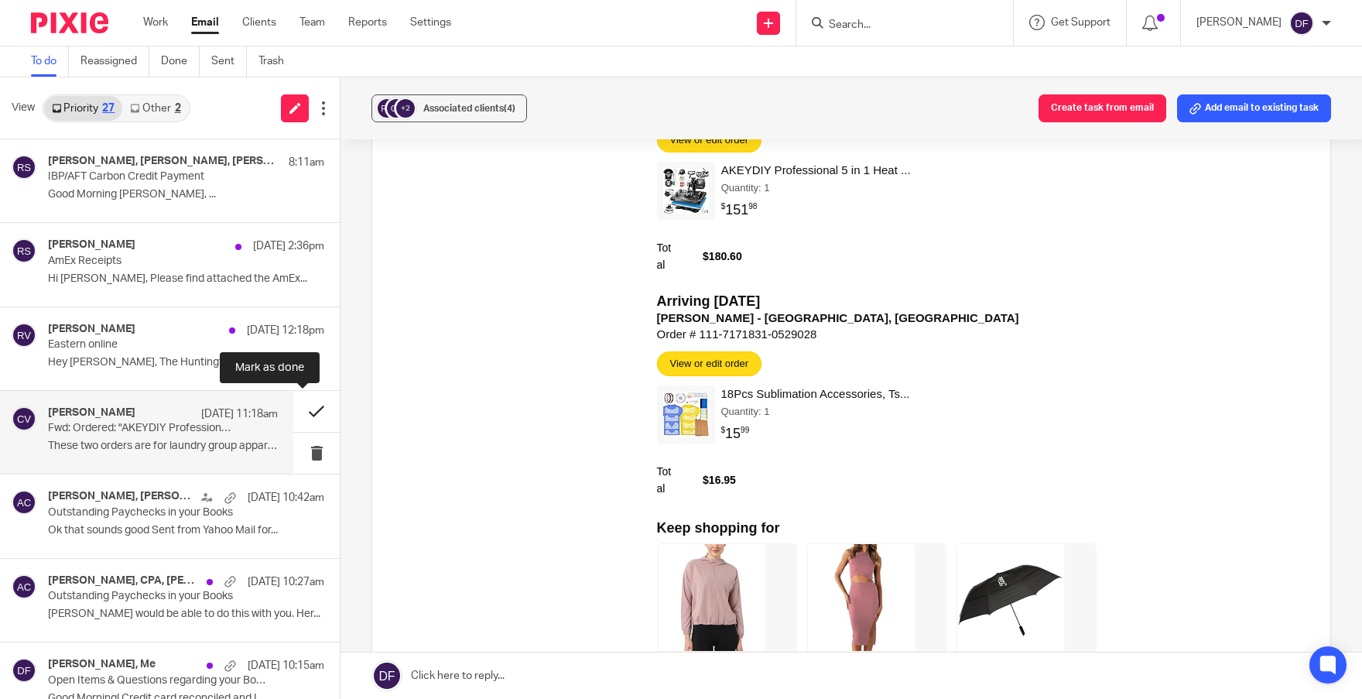
click at [308, 403] on button at bounding box center [316, 411] width 46 height 41
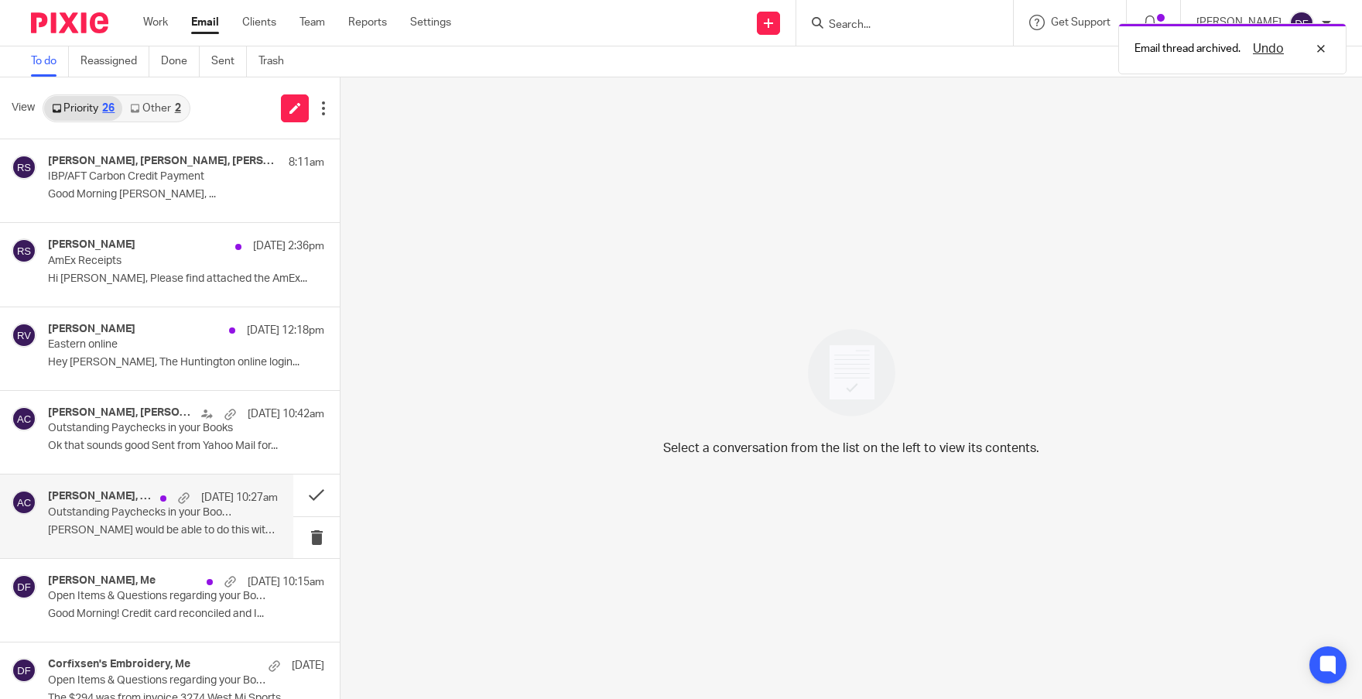
click at [144, 518] on p "Outstanding Paychecks in your Books" at bounding box center [140, 512] width 184 height 13
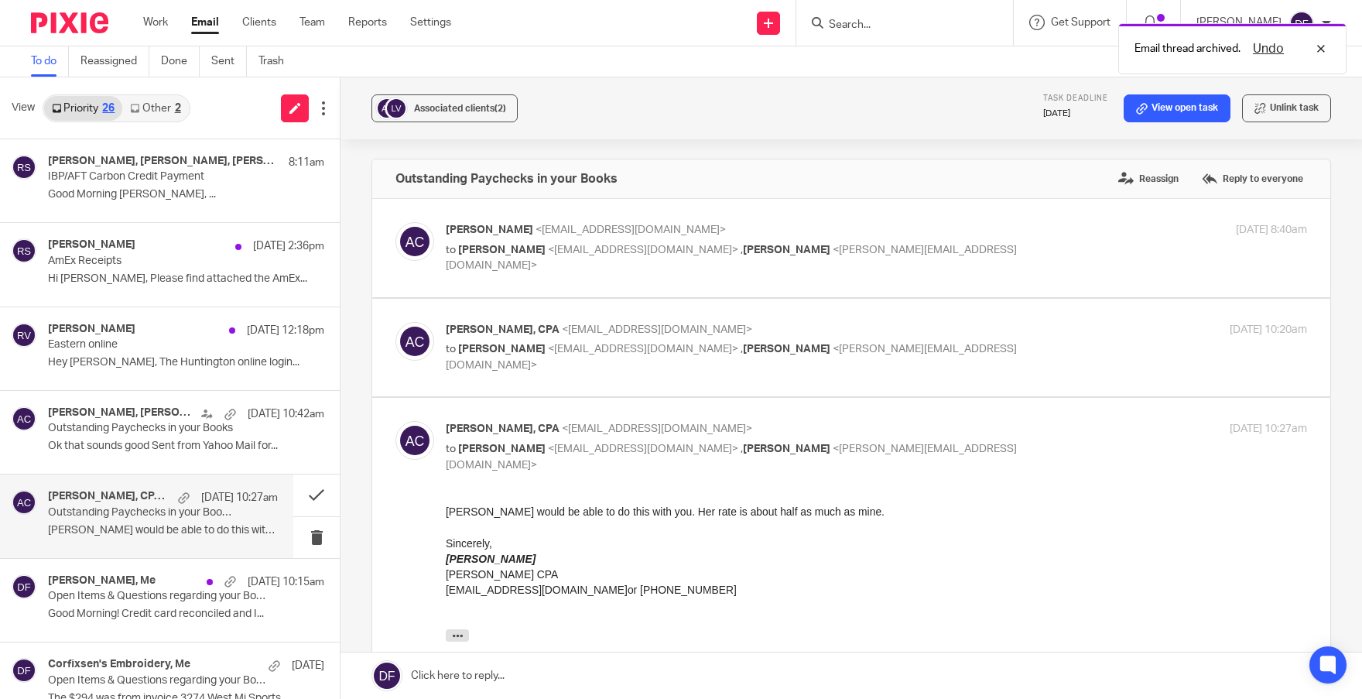
scroll to position [0, 0]
click at [1044, 322] on div "Aug 22, 2025 10:20am" at bounding box center [1163, 330] width 287 height 16
checkbox input "true"
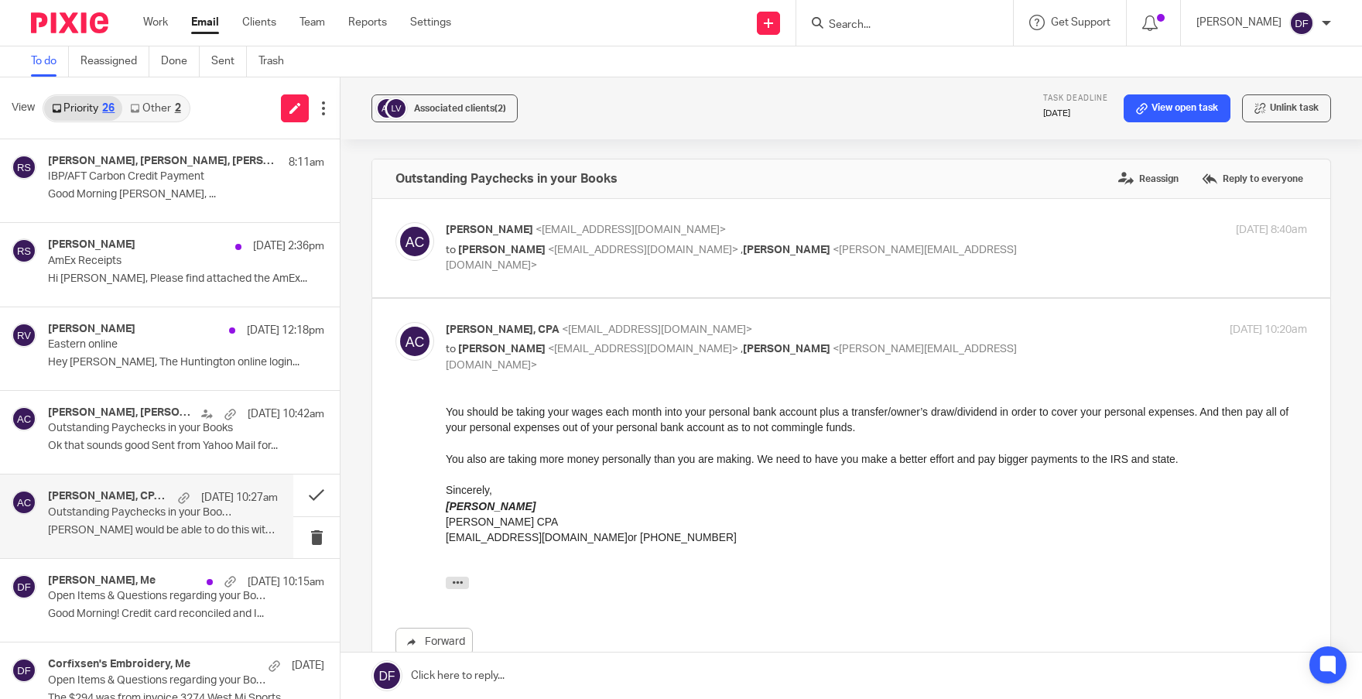
click at [1050, 255] on div "Amy Corfixsen <amylcpa@gmail.com> to Lacey Villegas <onestopcleaningmanm@yahoo.…" at bounding box center [876, 248] width 861 height 52
checkbox input "true"
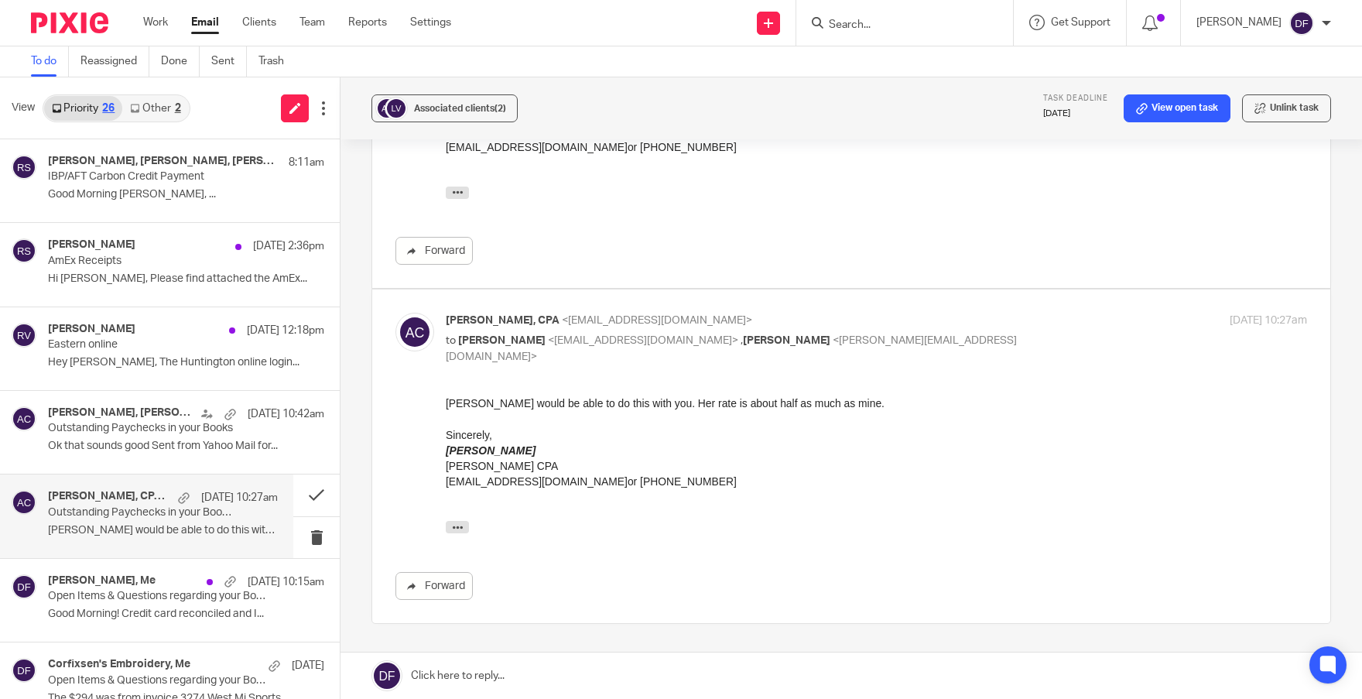
scroll to position [619, 0]
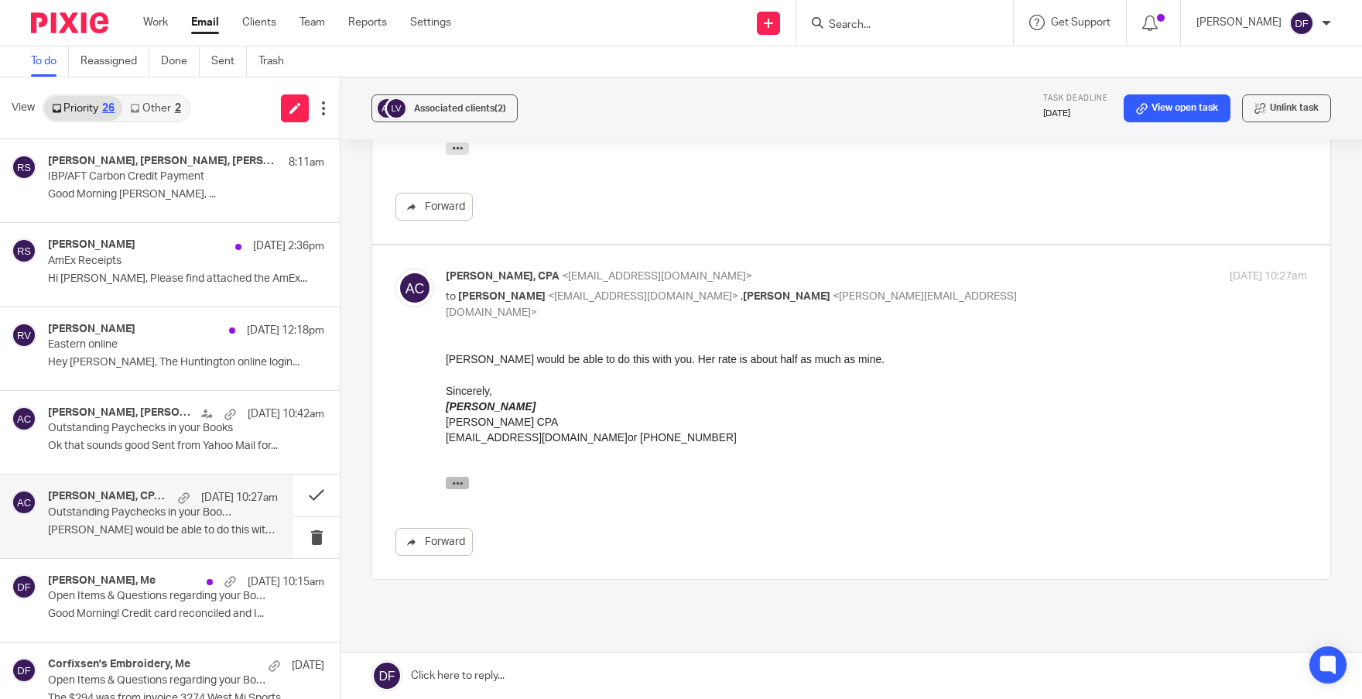
click at [462, 480] on icon "button" at bounding box center [458, 484] width 12 height 12
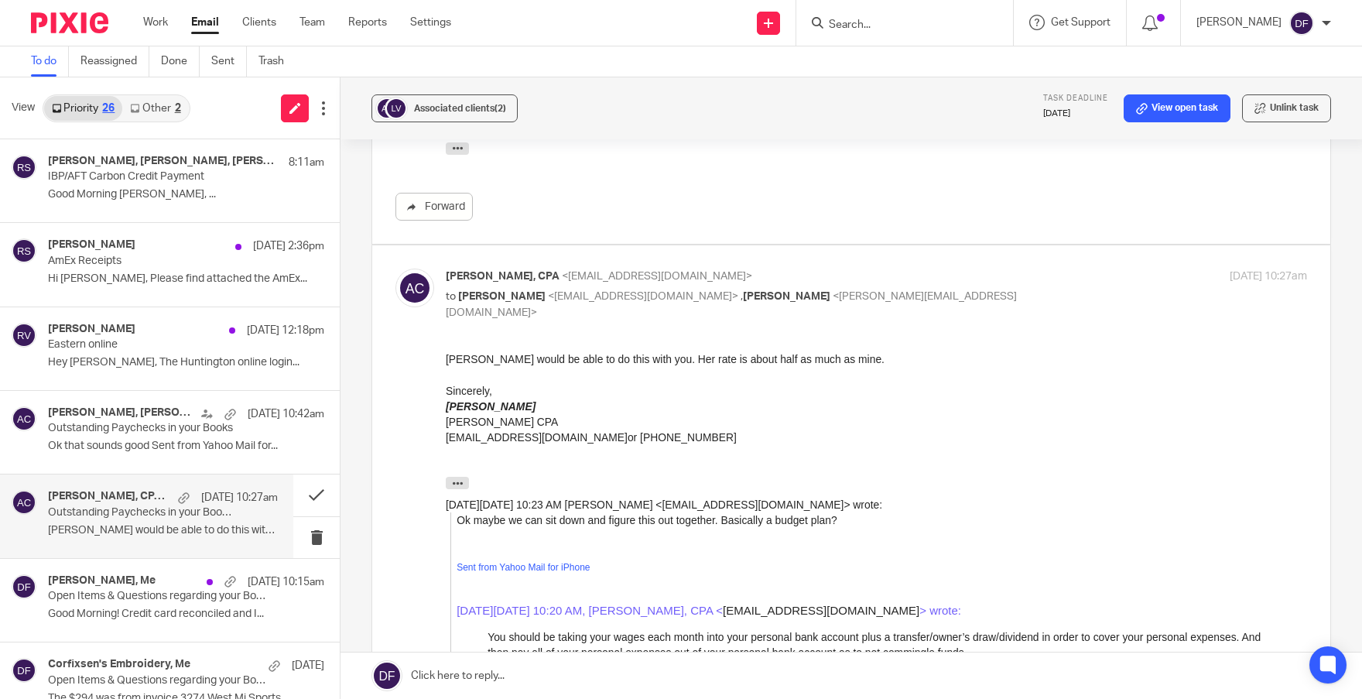
click at [764, 676] on link at bounding box center [852, 675] width 1022 height 46
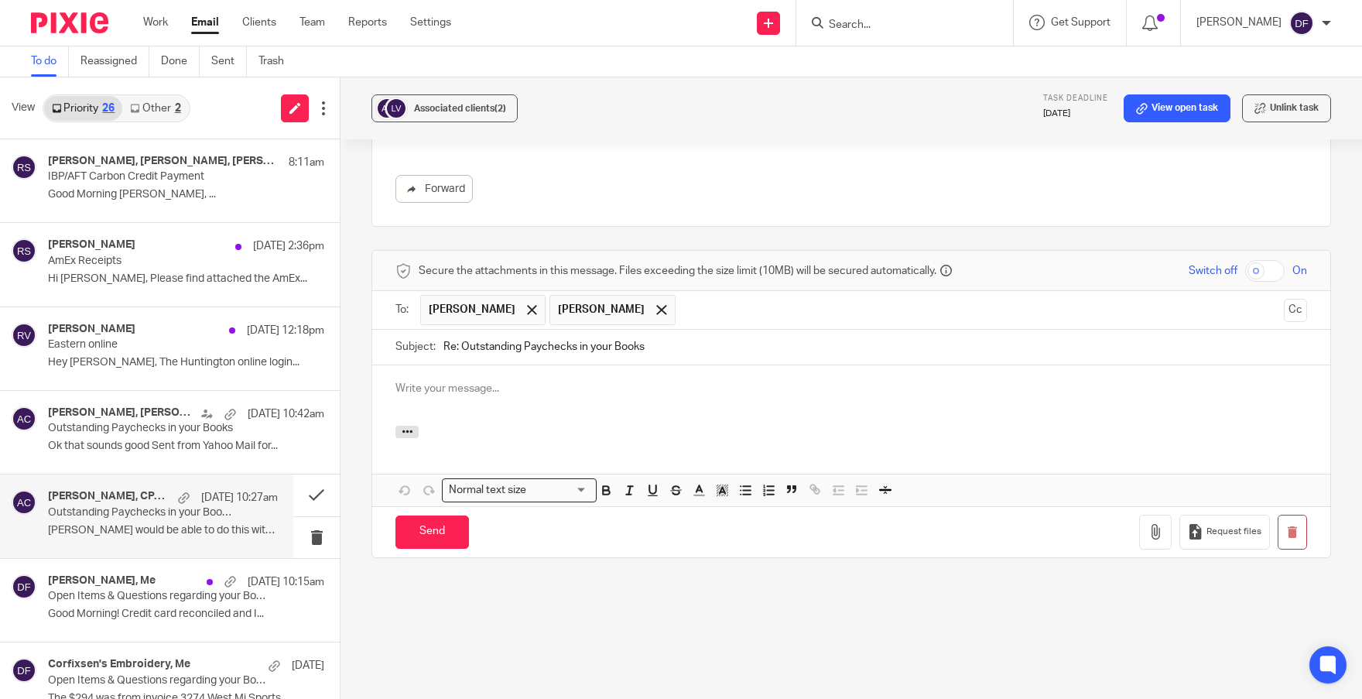
scroll to position [0, 0]
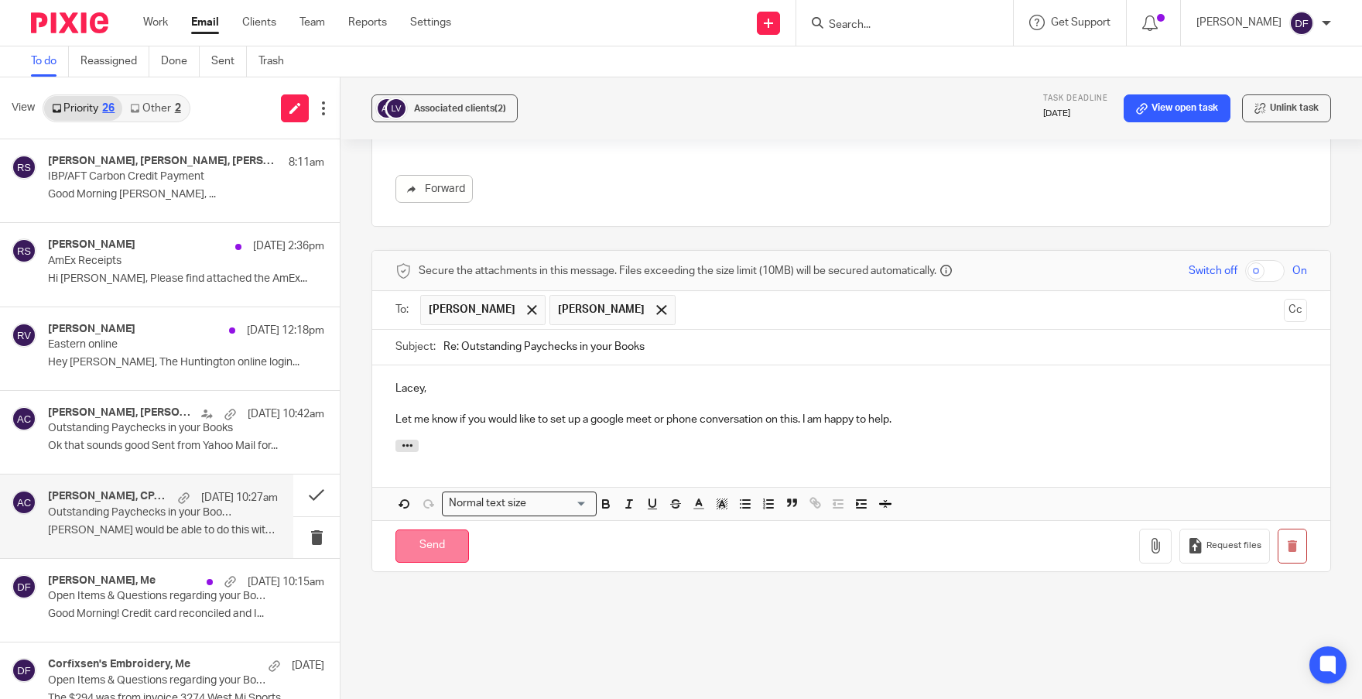
click at [432, 549] on input "Send" at bounding box center [433, 545] width 74 height 33
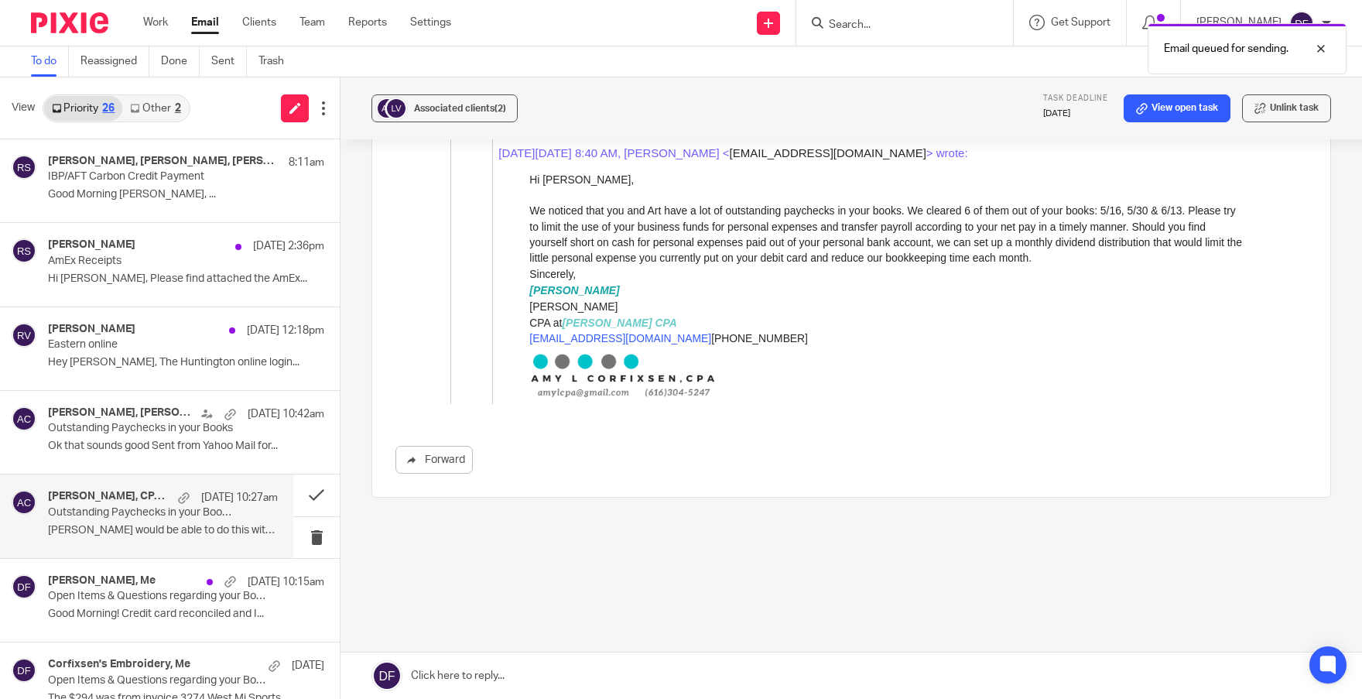
scroll to position [1397, 0]
click at [198, 607] on div "Christina Monnin, Me Aug 22 10:15am Open Items & Questions regarding your Bookk…" at bounding box center [163, 600] width 230 height 52
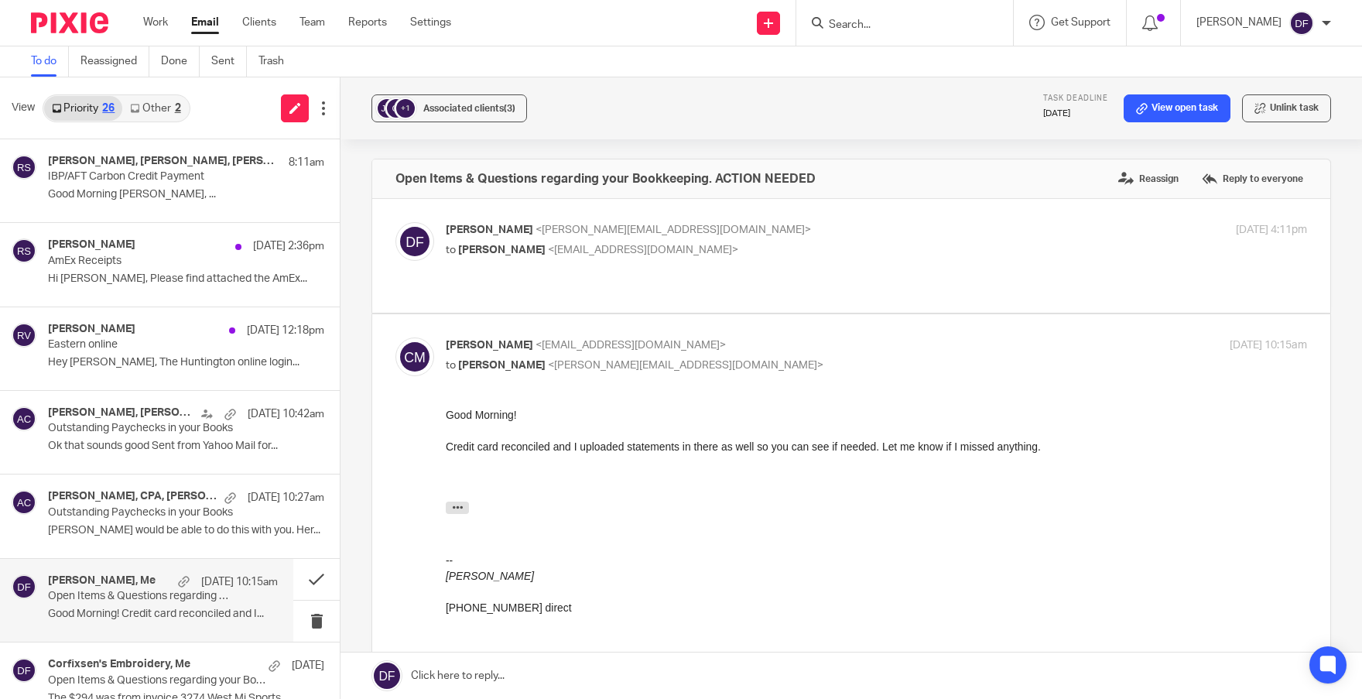
scroll to position [0, 0]
